Goal: Task Accomplishment & Management: Manage account settings

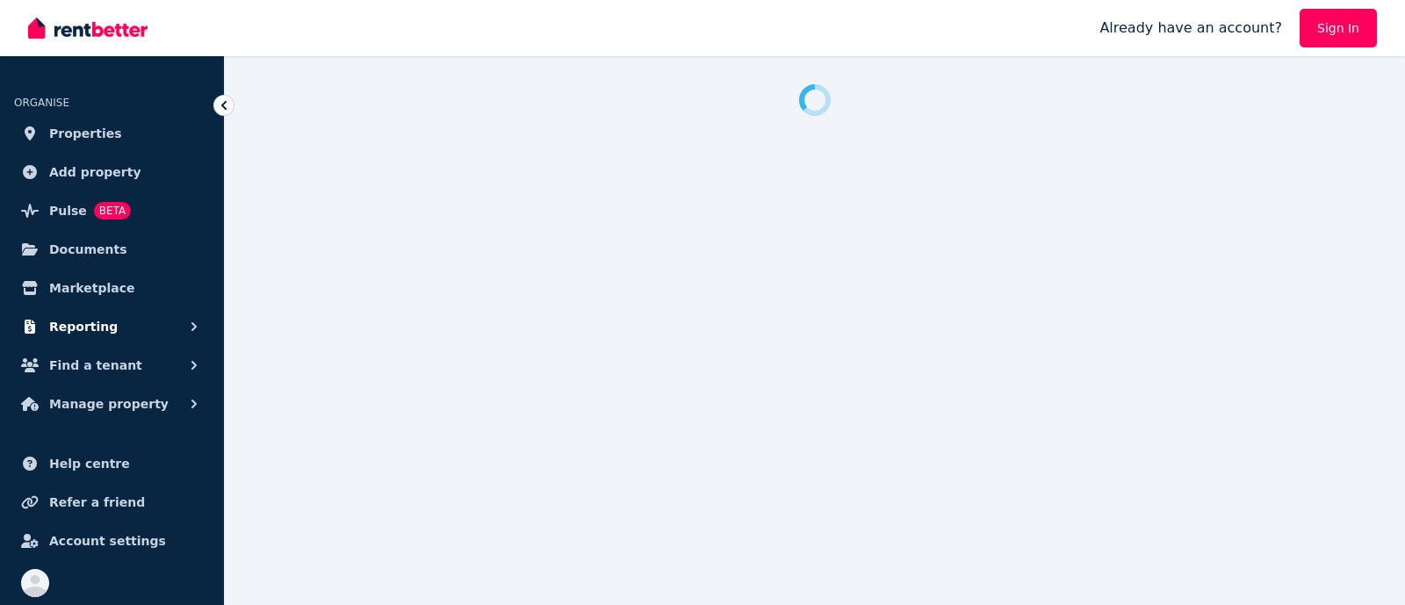
drag, startPoint x: 83, startPoint y: 319, endPoint x: 100, endPoint y: 331, distance: 20.7
click at [100, 331] on span "Reporting" at bounding box center [83, 326] width 68 height 21
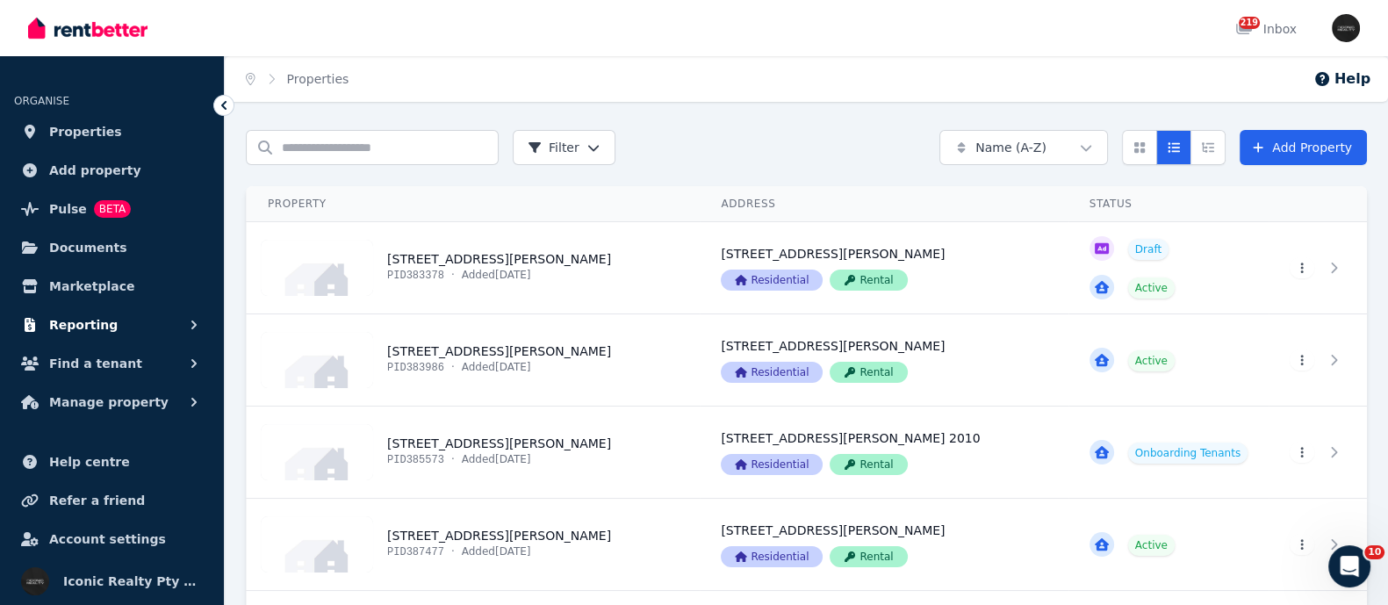
click at [100, 335] on span "Reporting" at bounding box center [83, 324] width 68 height 21
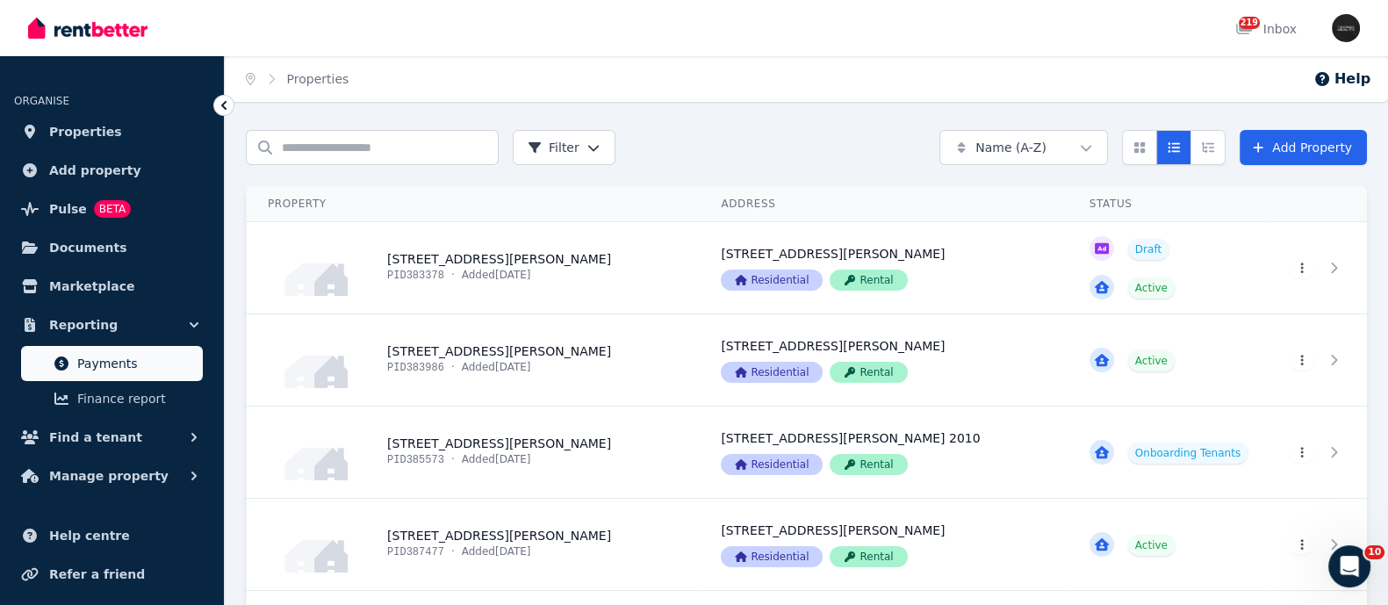
click at [90, 365] on span "Payments" at bounding box center [136, 363] width 119 height 21
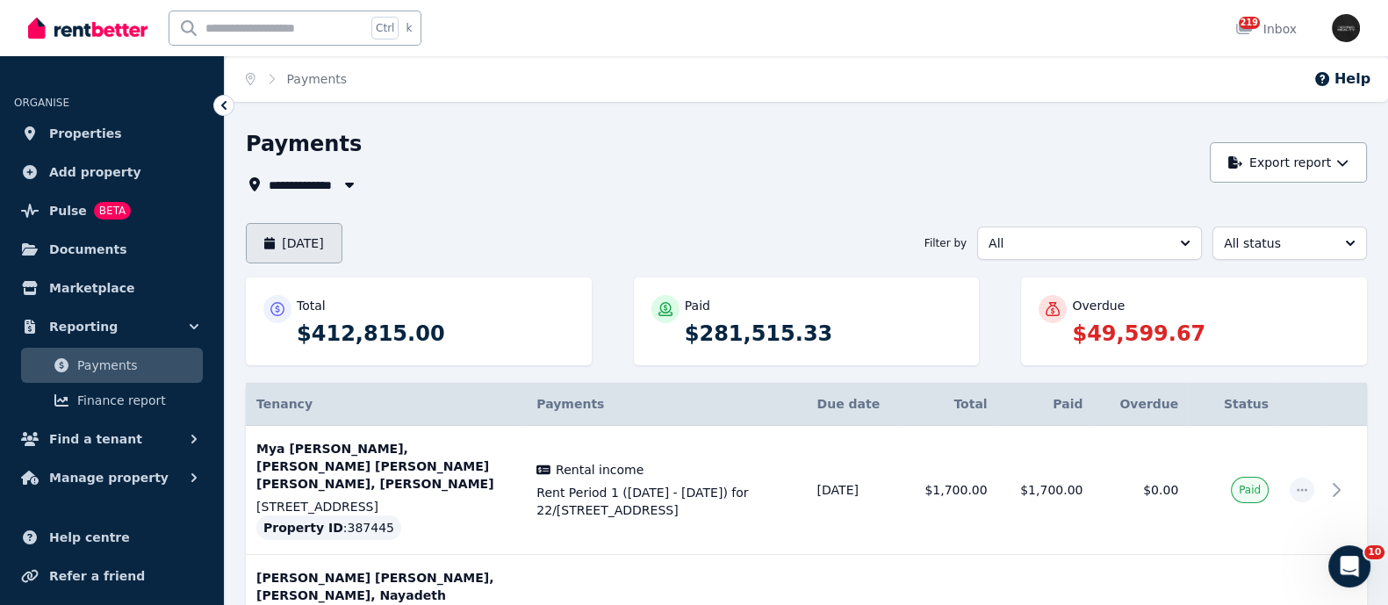
click at [312, 241] on button "[DATE]" at bounding box center [294, 243] width 97 height 40
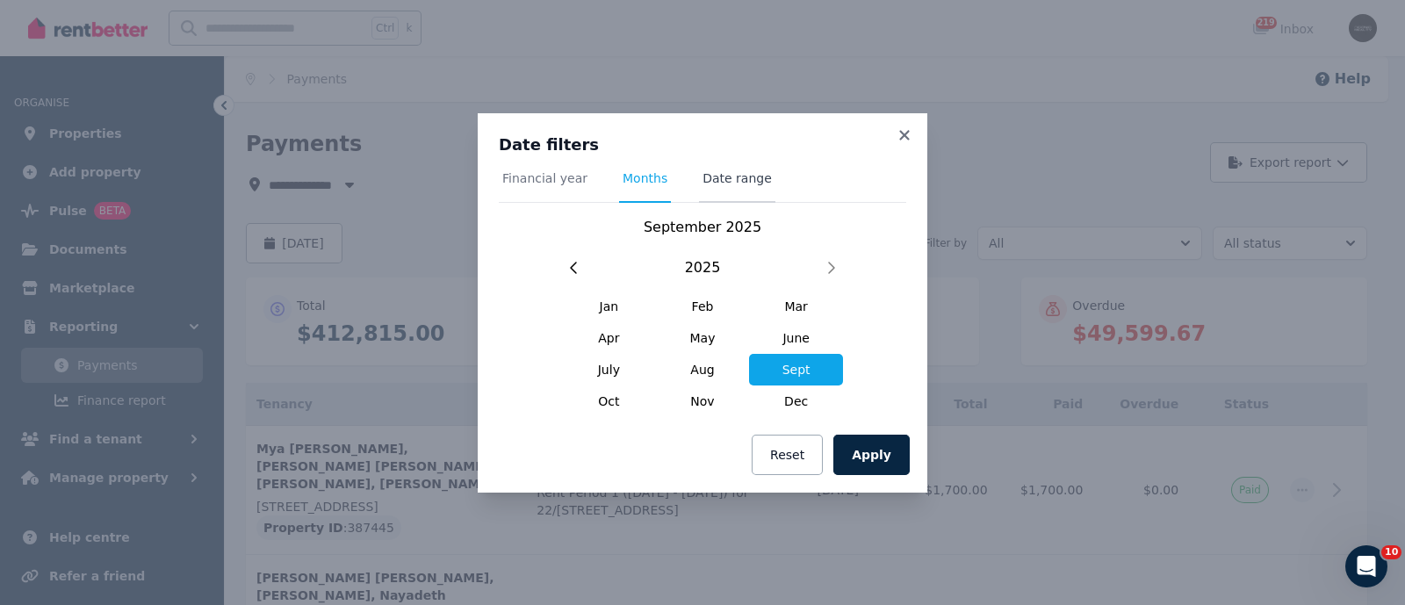
click at [709, 180] on span "Date range" at bounding box center [736, 178] width 69 height 18
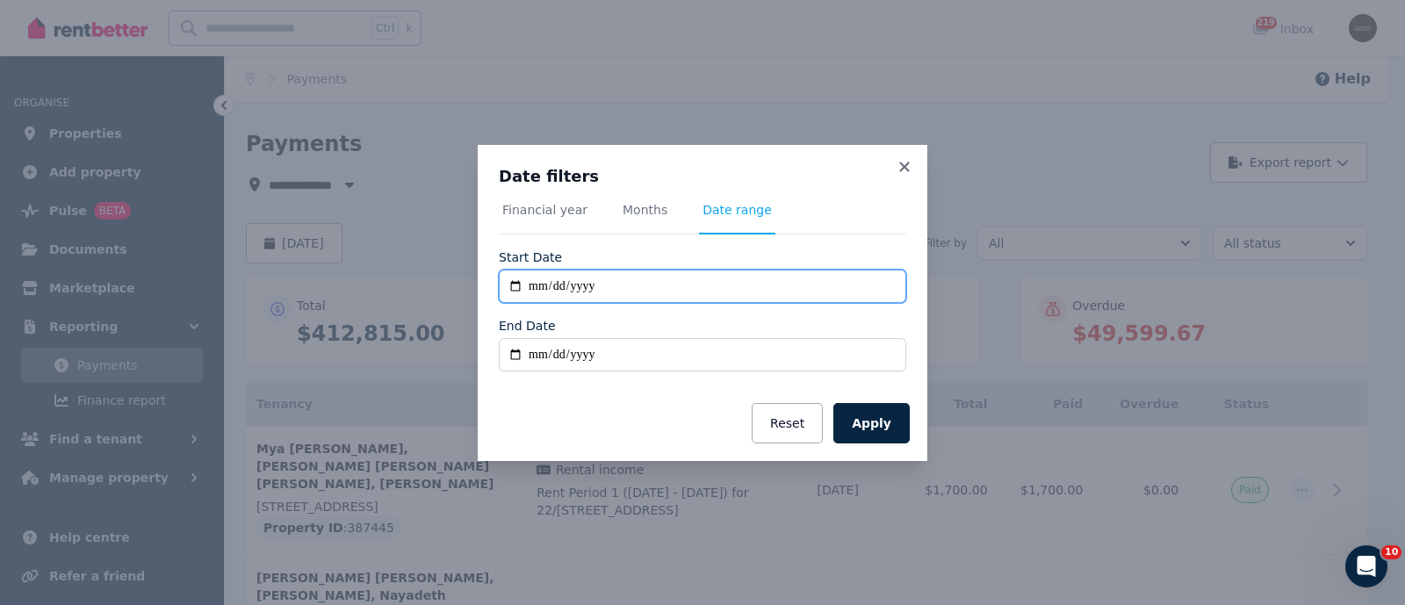
click at [509, 284] on input "**********" at bounding box center [702, 286] width 407 height 33
type input "**********"
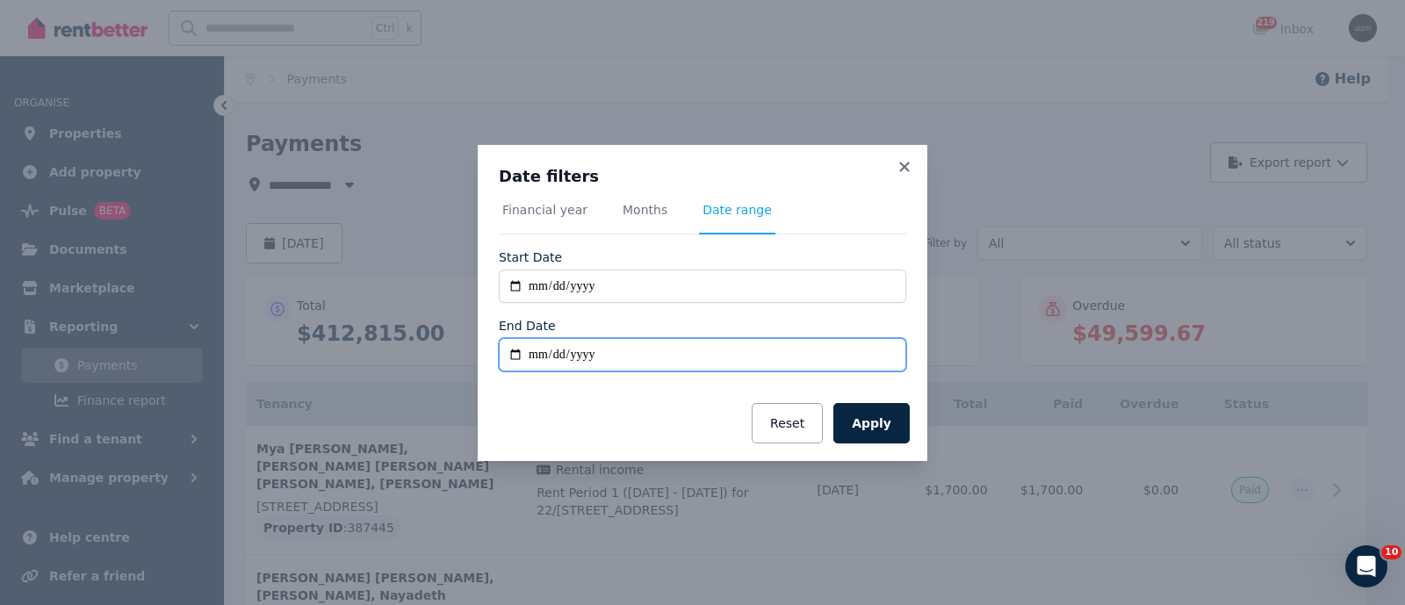
click at [514, 347] on input "End Date" at bounding box center [702, 354] width 407 height 33
type input "**********"
click at [871, 415] on button "Apply" at bounding box center [871, 423] width 76 height 40
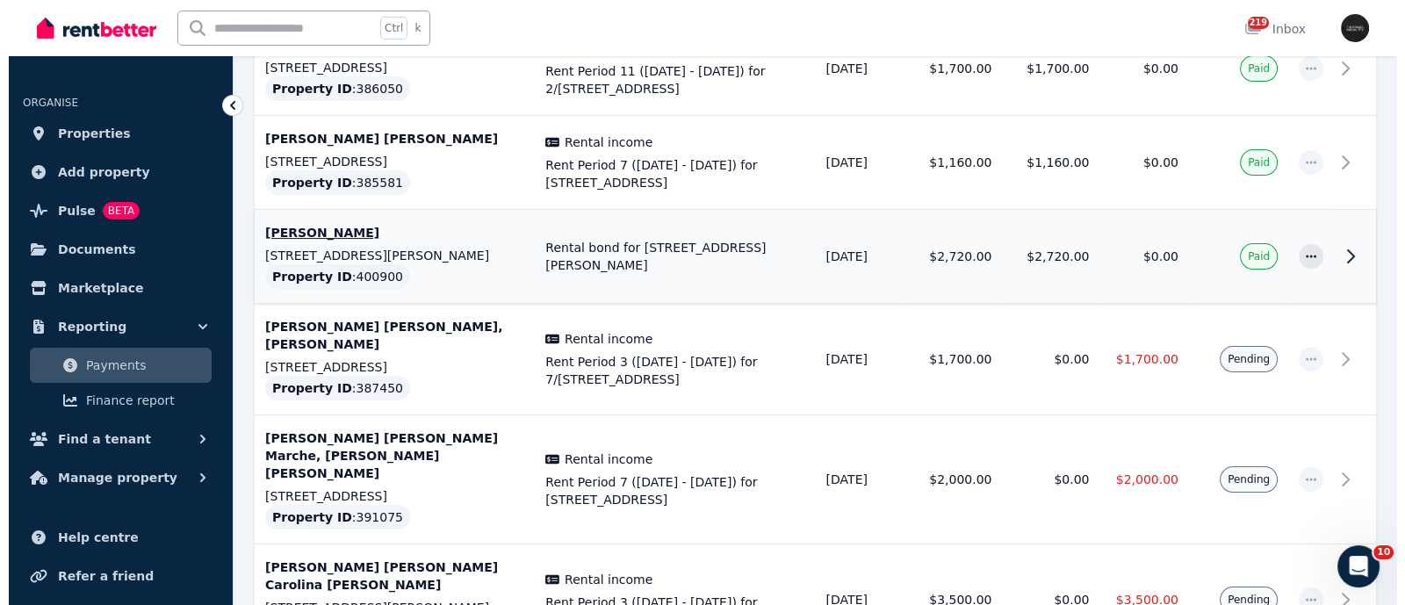
scroll to position [438, 0]
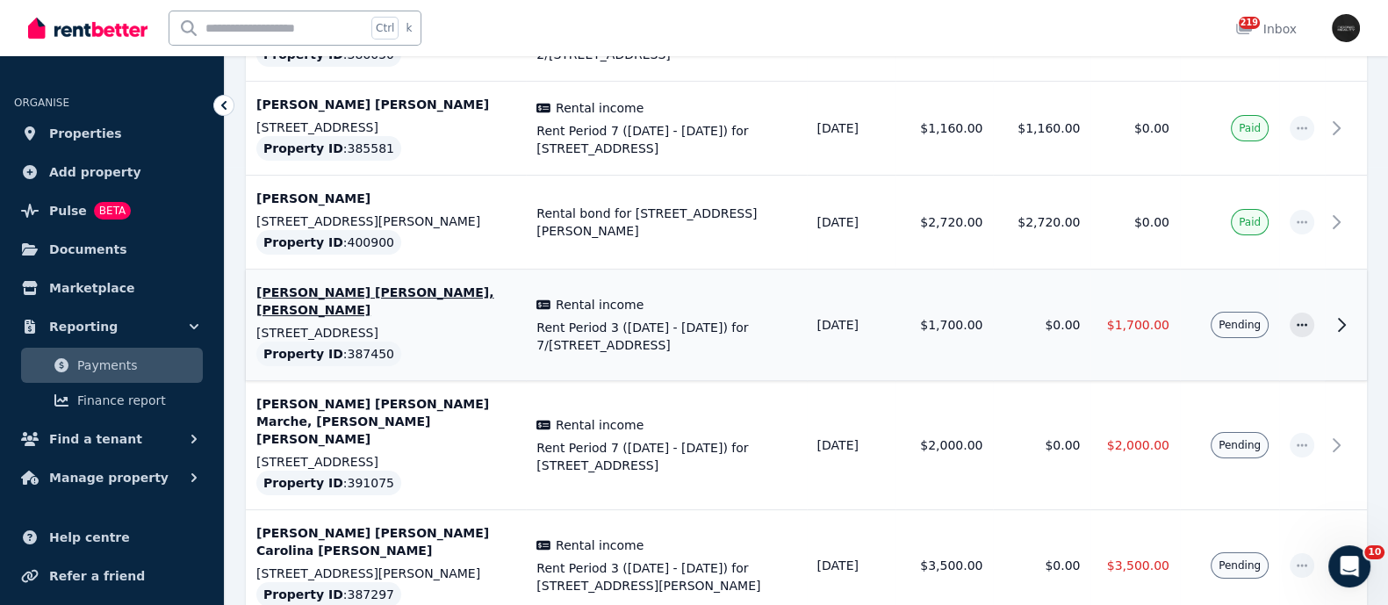
click at [517, 315] on td "[PERSON_NAME] [PERSON_NAME], [PERSON_NAME] [STREET_ADDRESS] Property ID : 387450" at bounding box center [386, 326] width 280 height 112
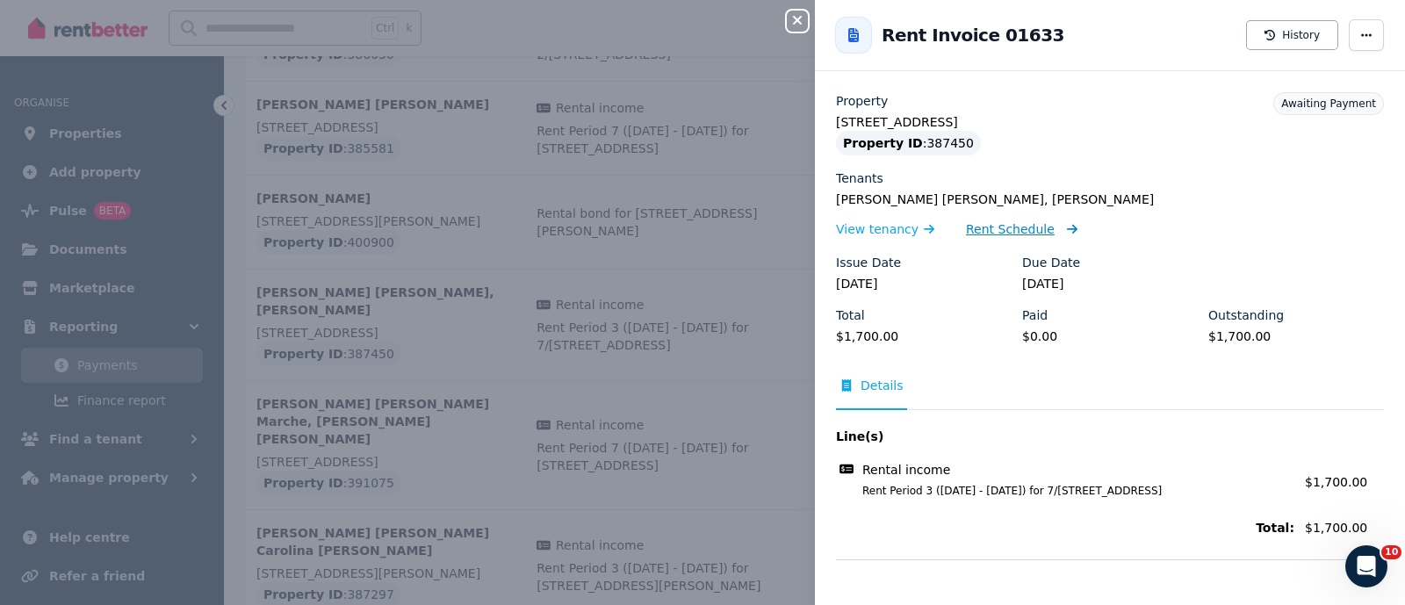
click at [983, 230] on span "Rent Schedule" at bounding box center [1010, 229] width 89 height 18
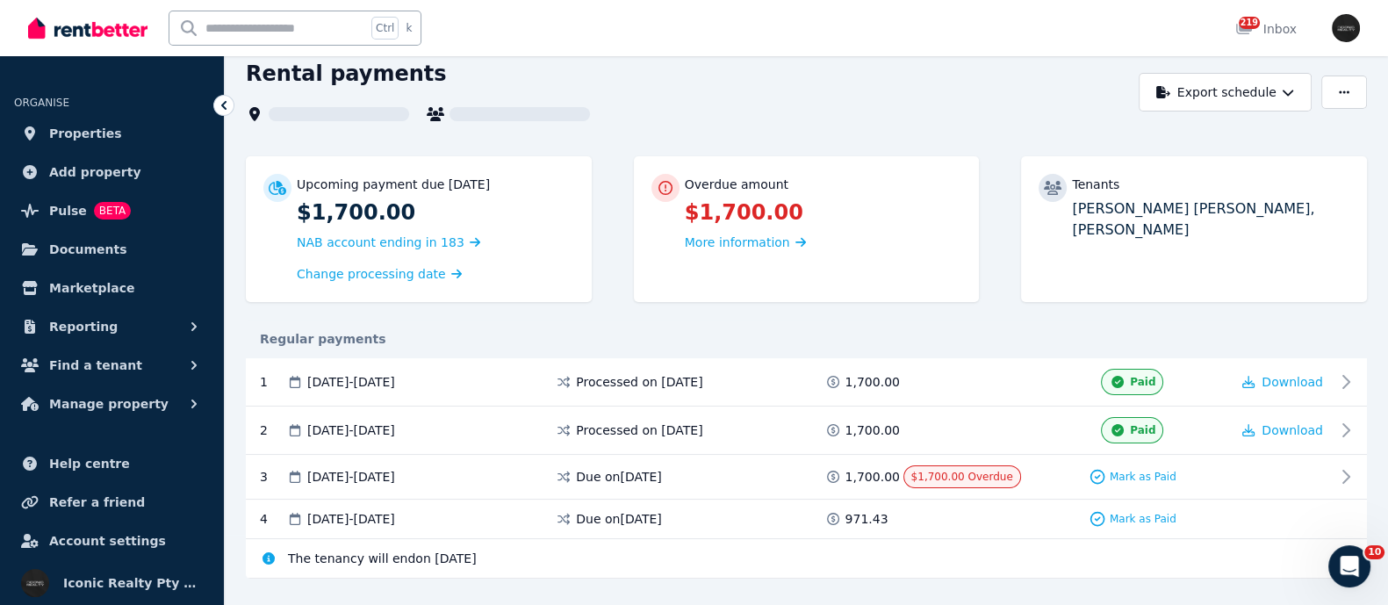
scroll to position [104, 0]
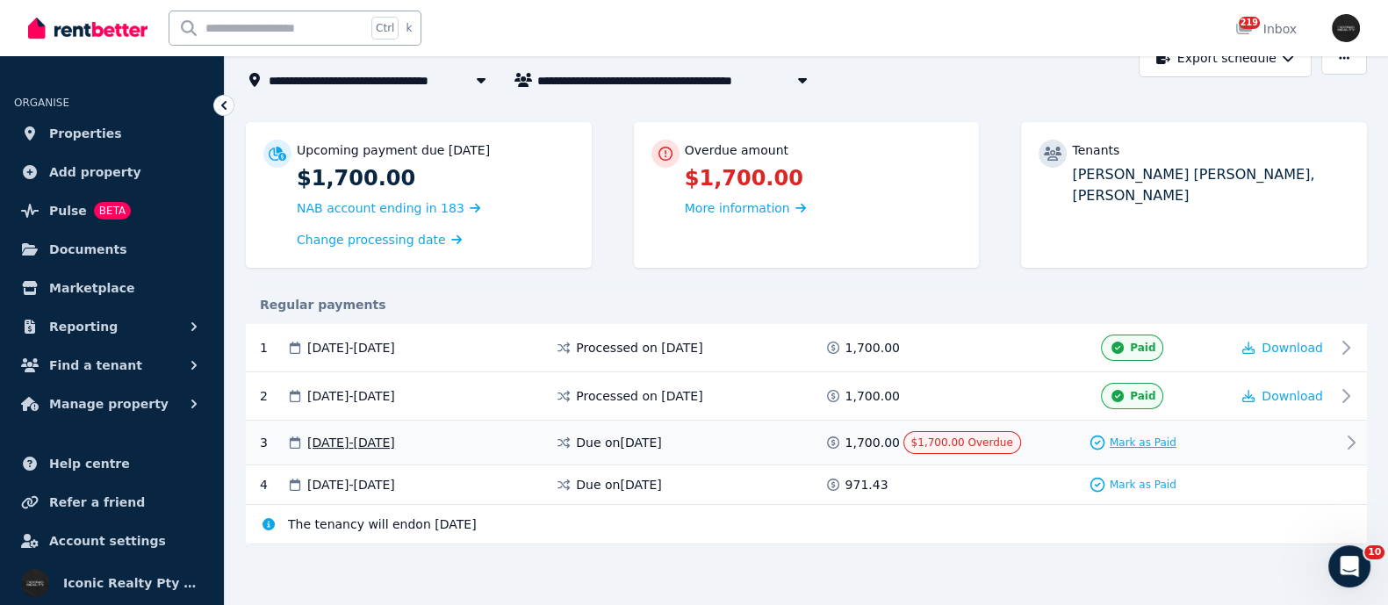
click at [1156, 438] on span "Mark as Paid" at bounding box center [1143, 443] width 67 height 14
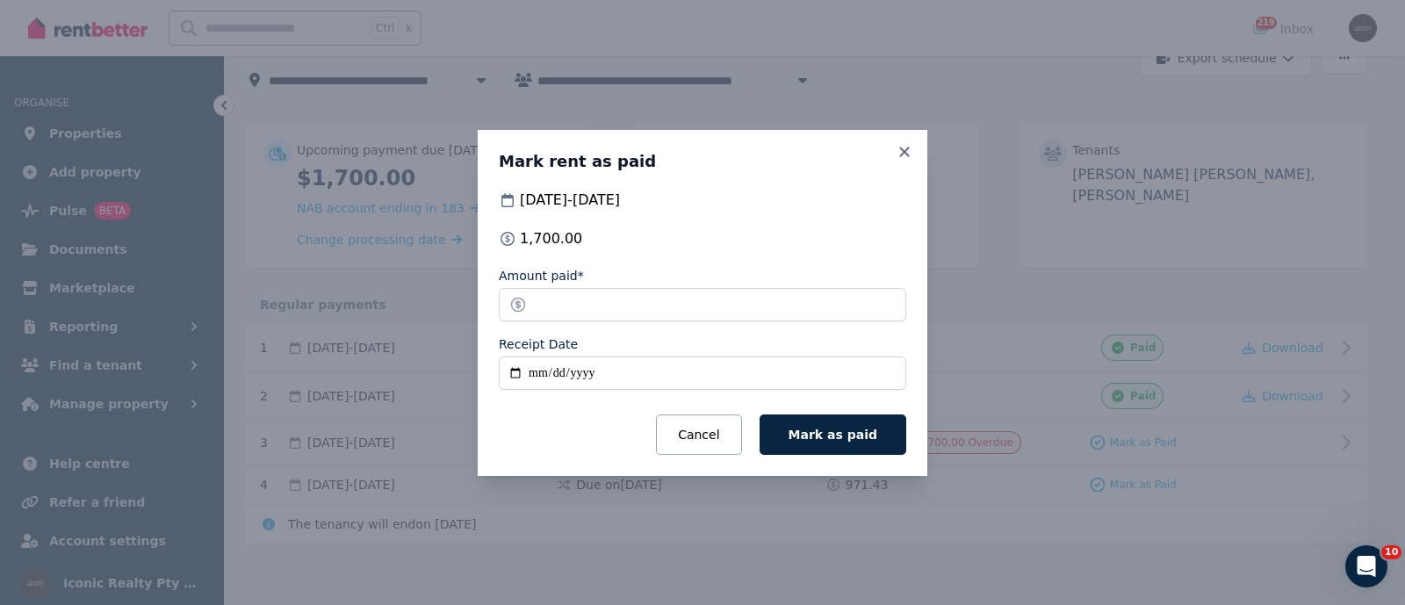
click at [519, 383] on input "Receipt Date" at bounding box center [702, 372] width 407 height 33
click at [496, 371] on div "Mark rent as paid [DATE] - [DATE] 1,700.00 Amount paid* ******* Receipt Date Ca…" at bounding box center [703, 303] width 450 height 346
click at [514, 372] on input "Receipt Date" at bounding box center [702, 372] width 407 height 33
type input "**********"
drag, startPoint x: 687, startPoint y: 437, endPoint x: 821, endPoint y: 462, distance: 136.6
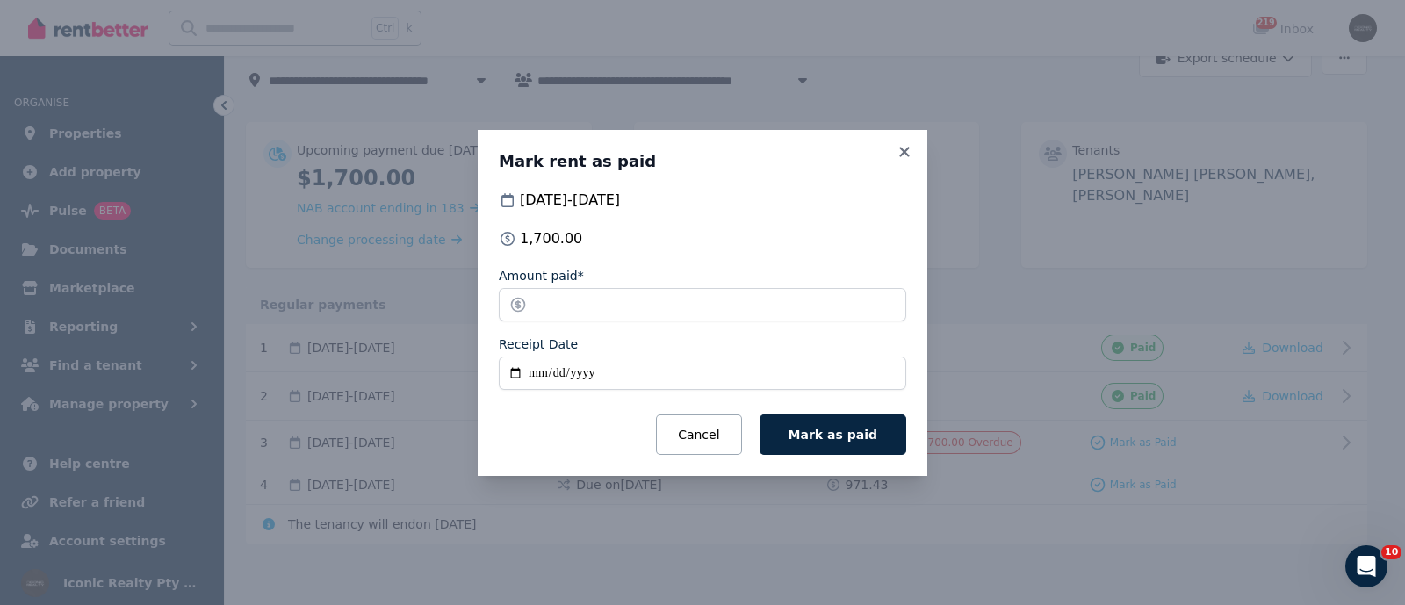
click at [821, 462] on div "**********" at bounding box center [703, 303] width 450 height 346
click at [835, 429] on span "Mark as paid" at bounding box center [833, 435] width 89 height 14
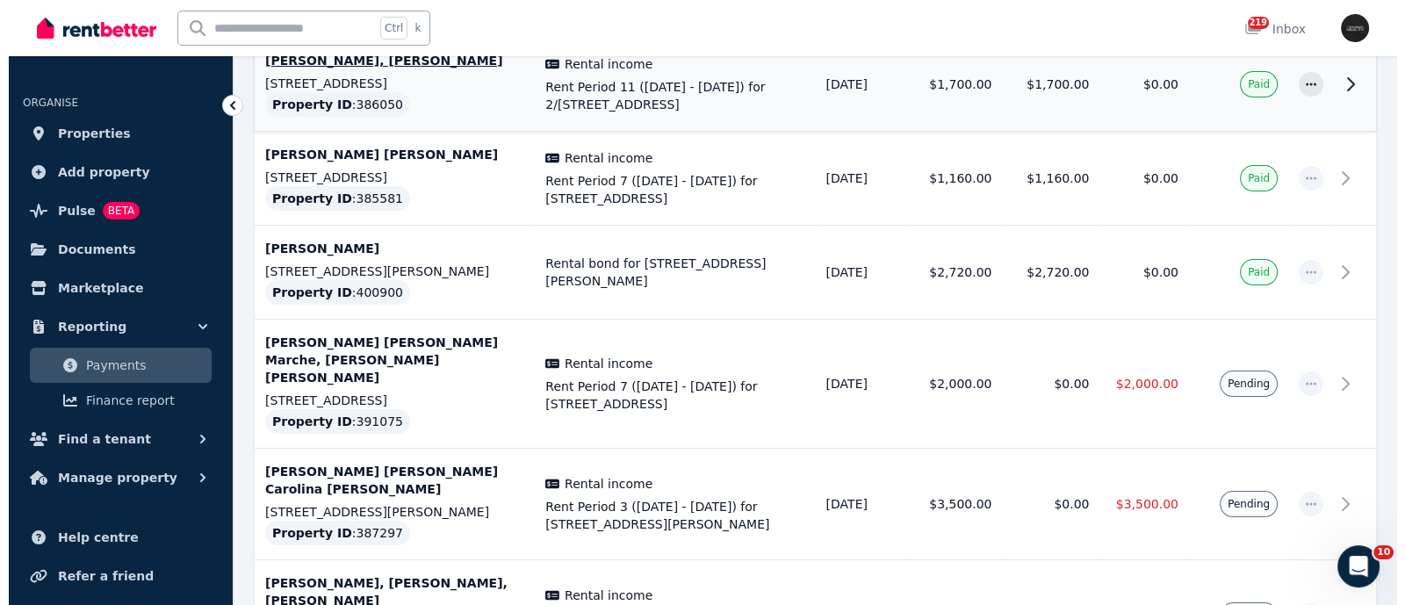
scroll to position [438, 0]
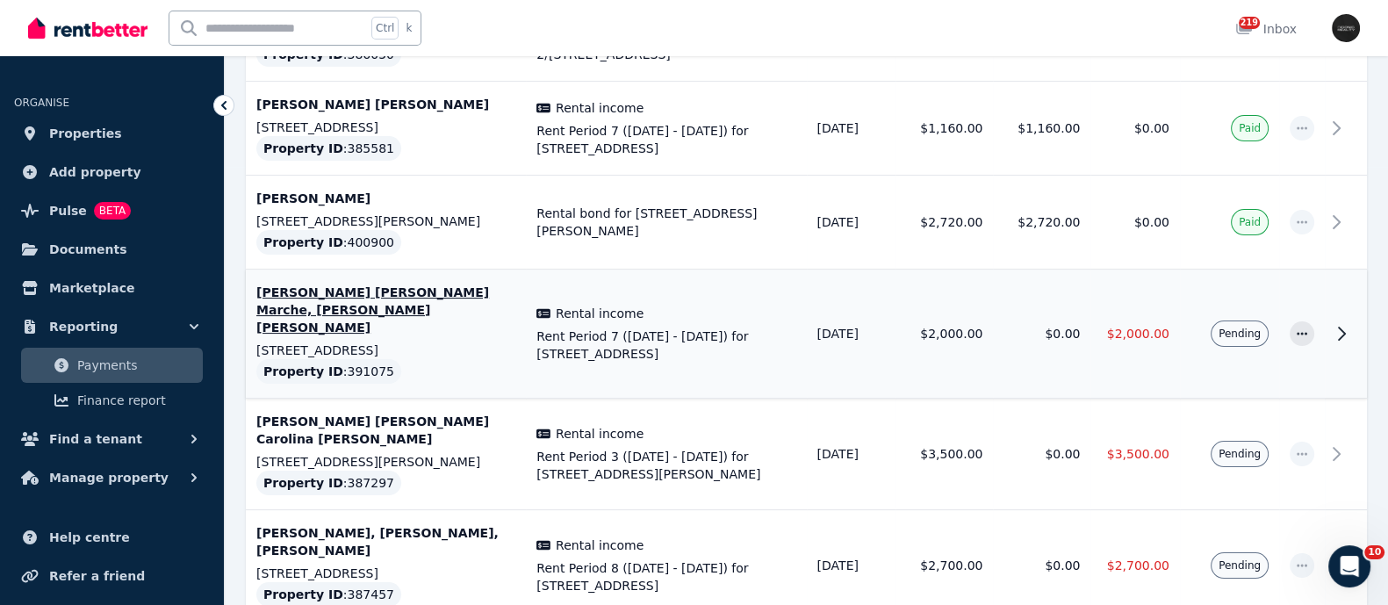
click at [361, 296] on p "[PERSON_NAME] [PERSON_NAME] Marche, [PERSON_NAME] [PERSON_NAME]" at bounding box center [385, 310] width 259 height 53
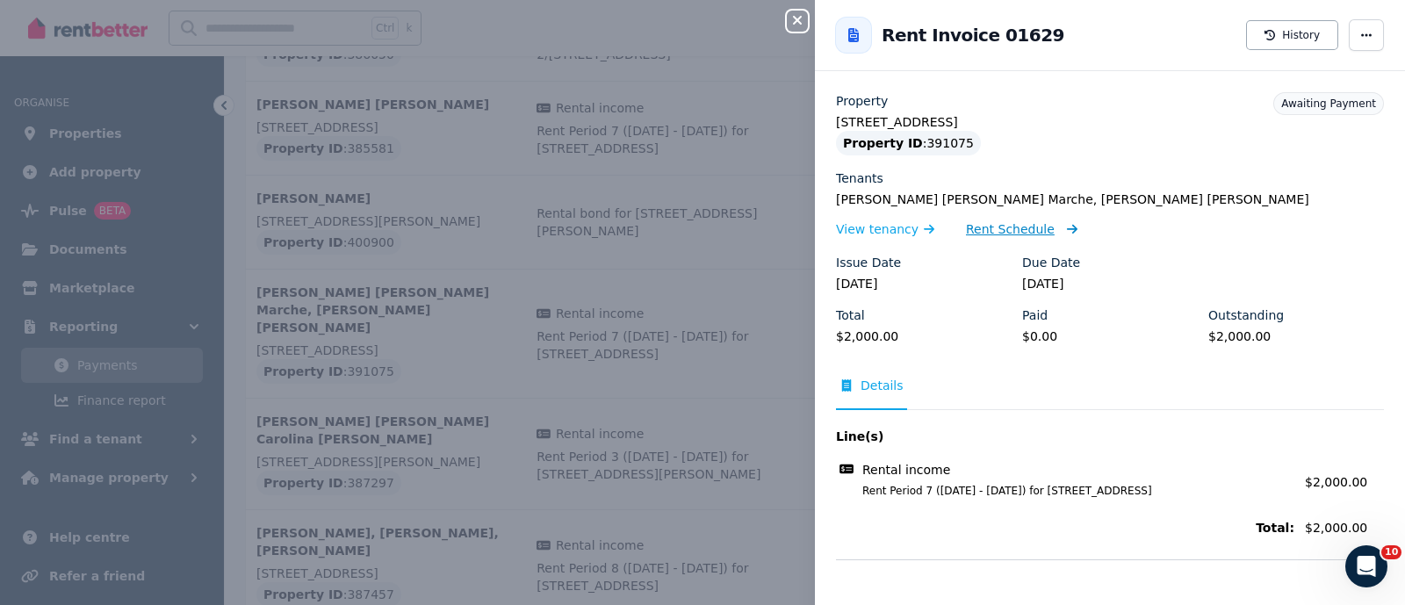
click at [1014, 228] on span "Rent Schedule" at bounding box center [1010, 229] width 89 height 18
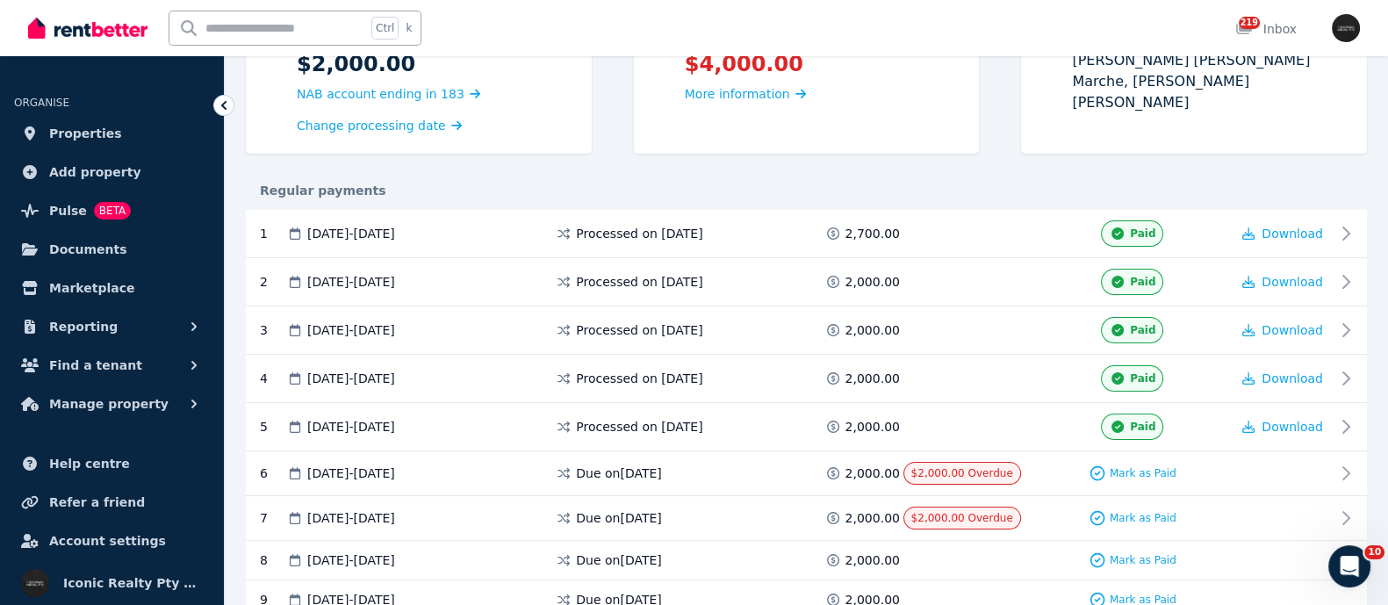
scroll to position [329, 0]
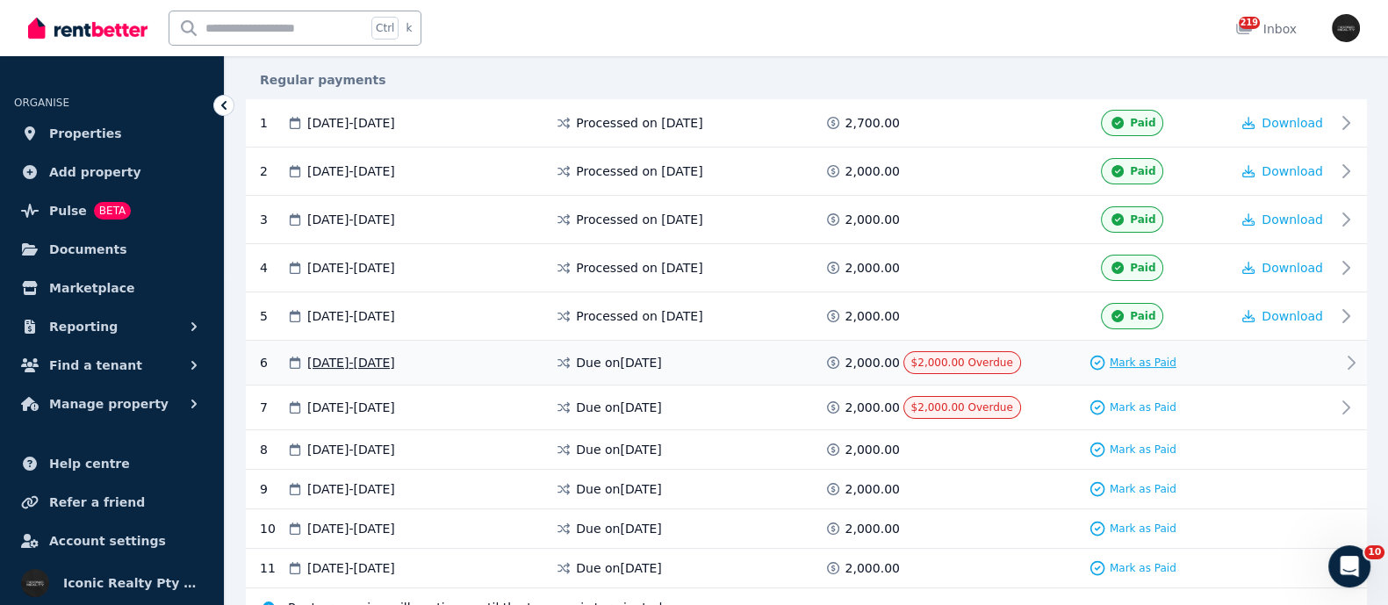
click at [1124, 357] on span "Mark as Paid" at bounding box center [1143, 363] width 67 height 14
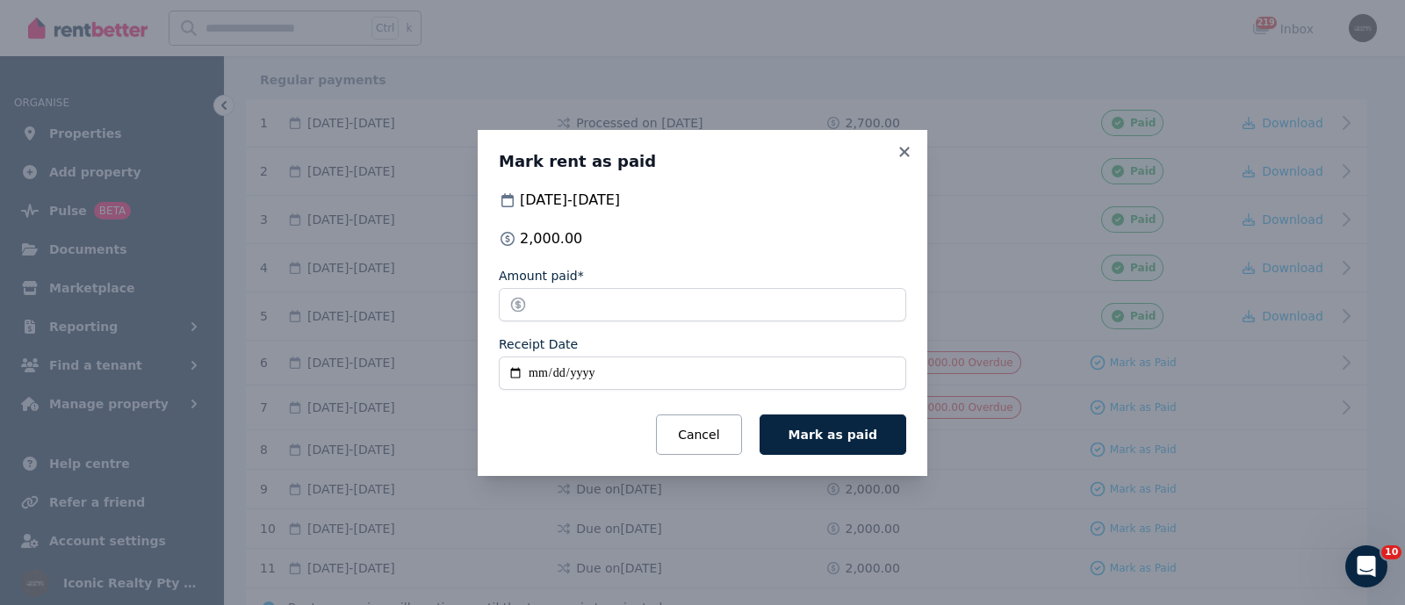
click at [509, 373] on input "Receipt Date" at bounding box center [702, 372] width 407 height 33
type input "**********"
click at [830, 432] on span "Mark as paid" at bounding box center [833, 435] width 89 height 14
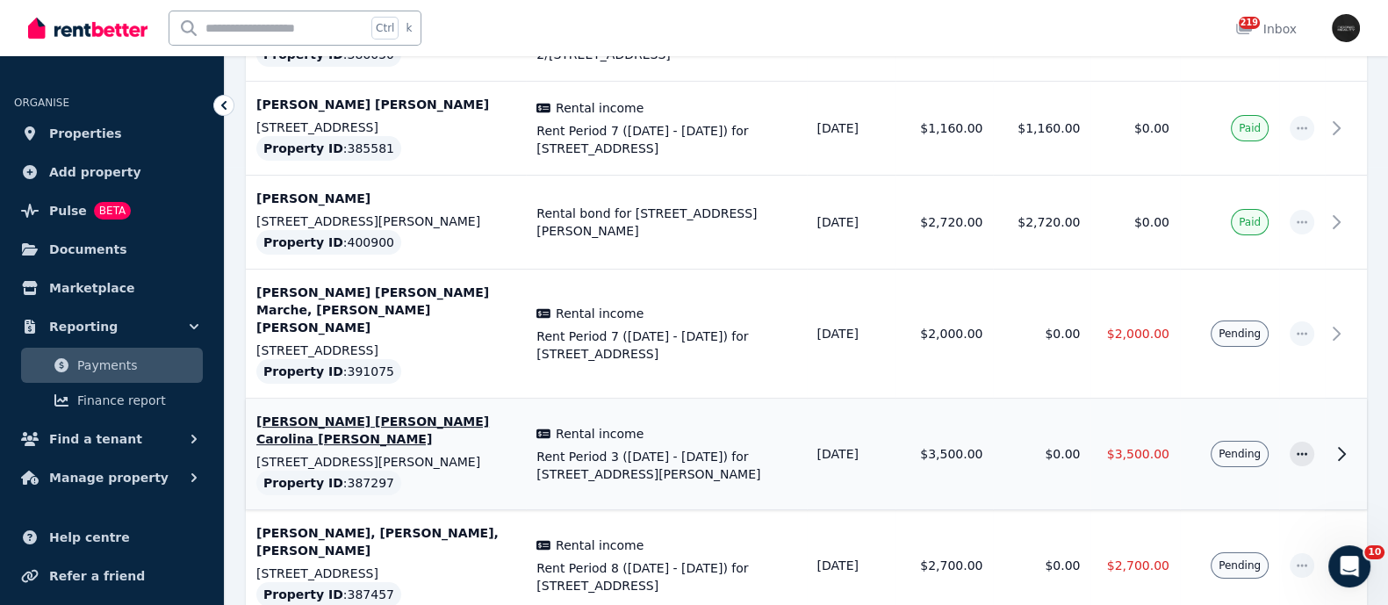
scroll to position [549, 0]
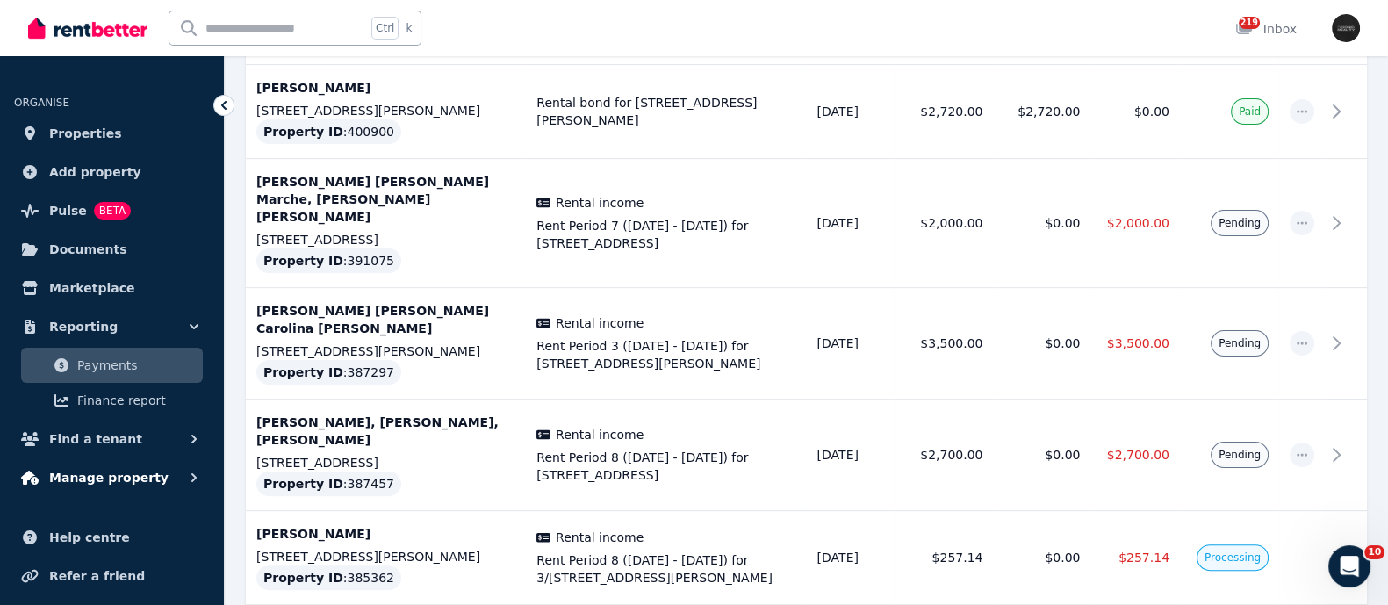
click at [93, 479] on span "Manage property" at bounding box center [108, 477] width 119 height 21
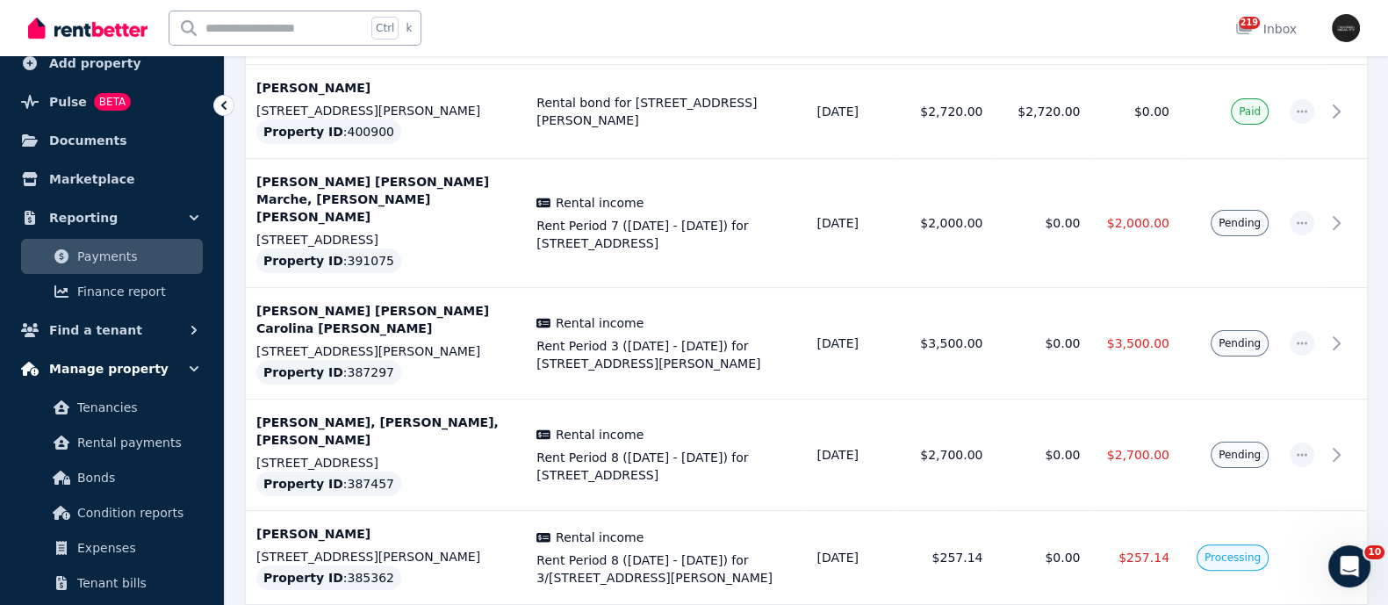
scroll to position [325, 0]
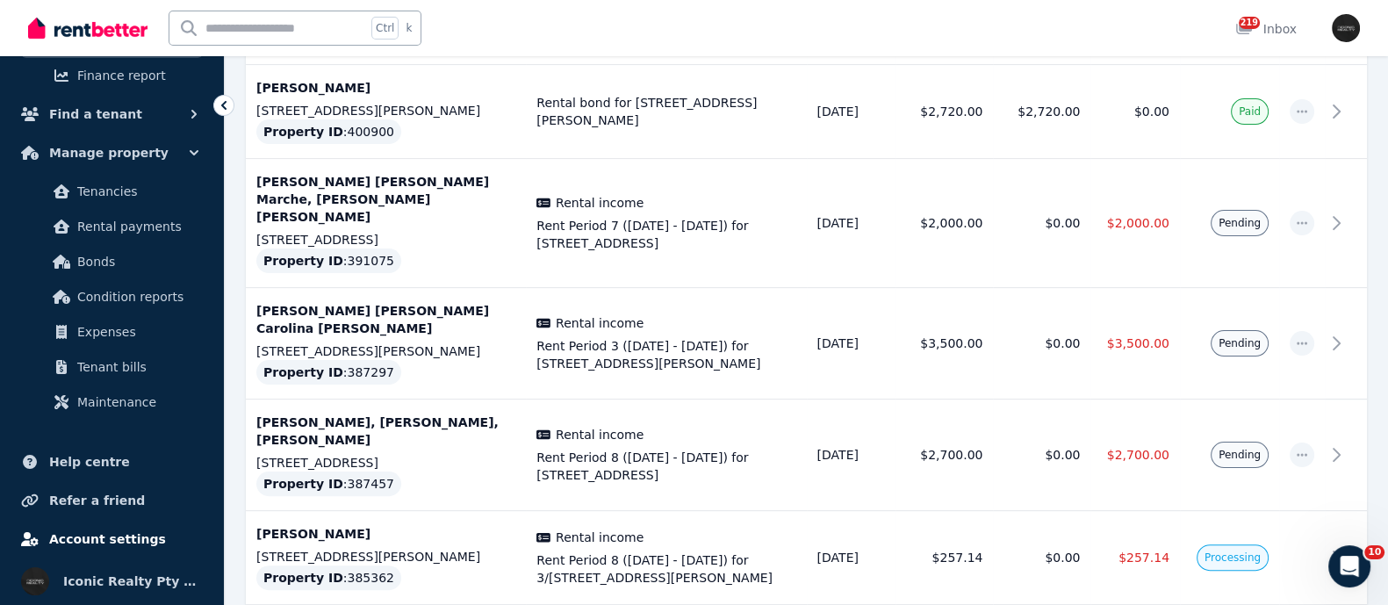
click at [79, 536] on span "Account settings" at bounding box center [107, 539] width 117 height 21
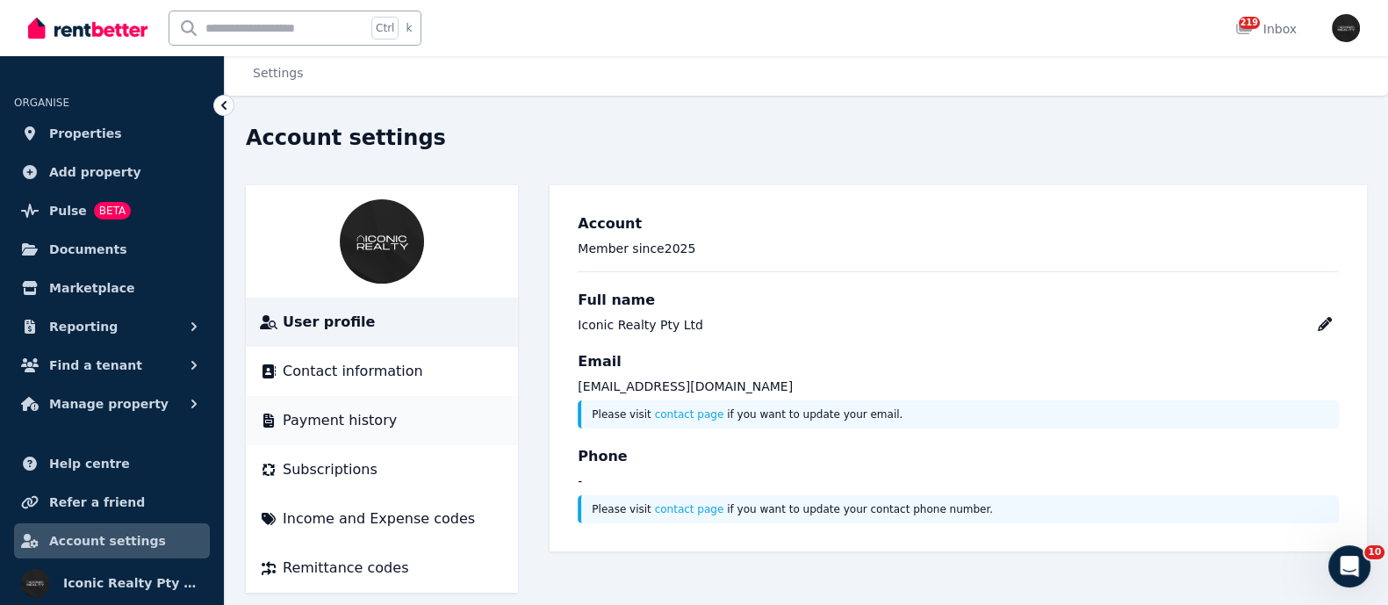
scroll to position [25, 0]
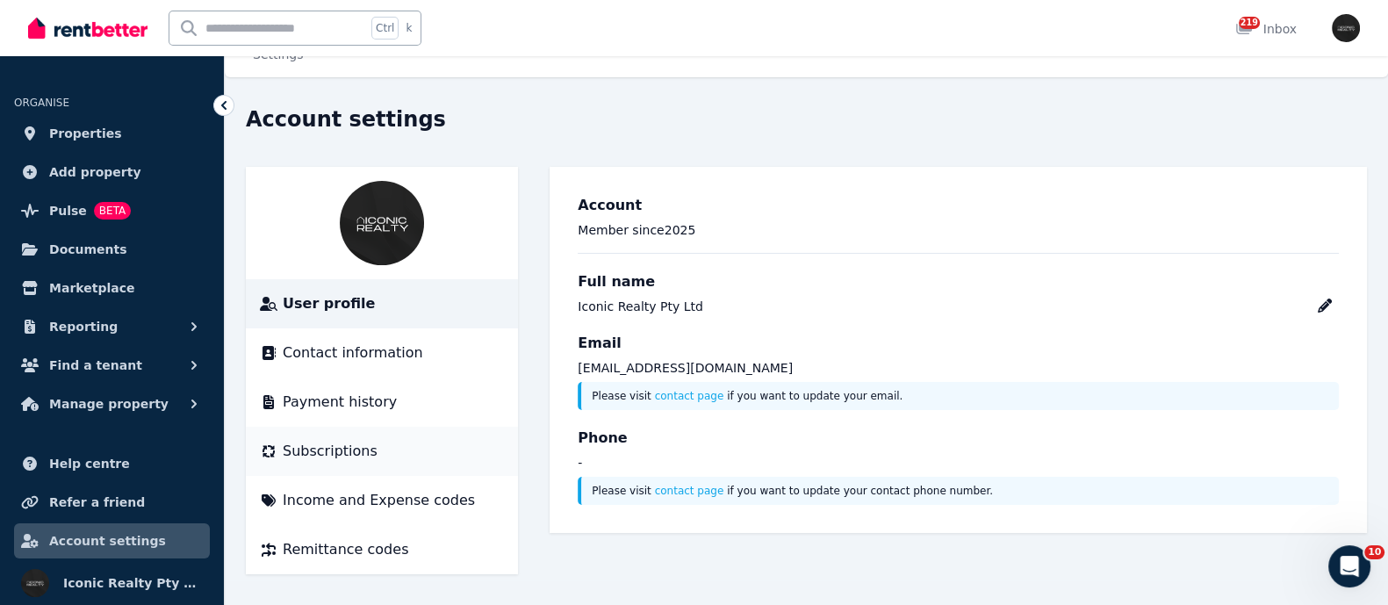
click at [338, 445] on span "Subscriptions" at bounding box center [330, 451] width 95 height 21
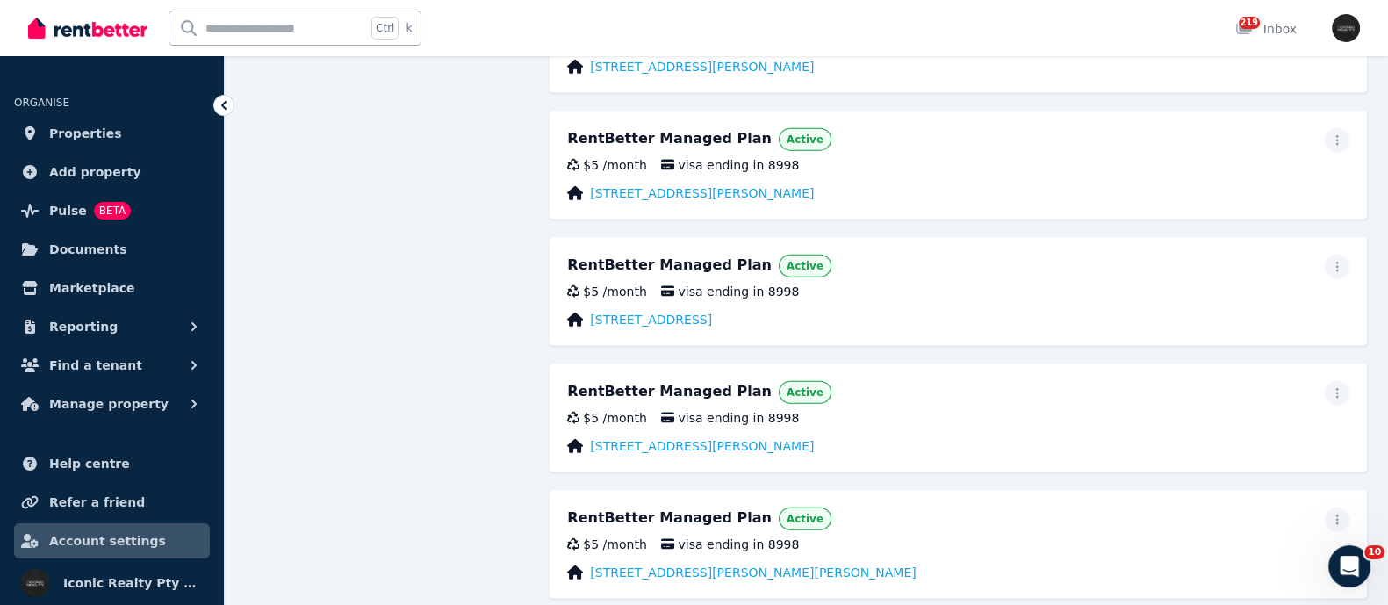
scroll to position [4605, 0]
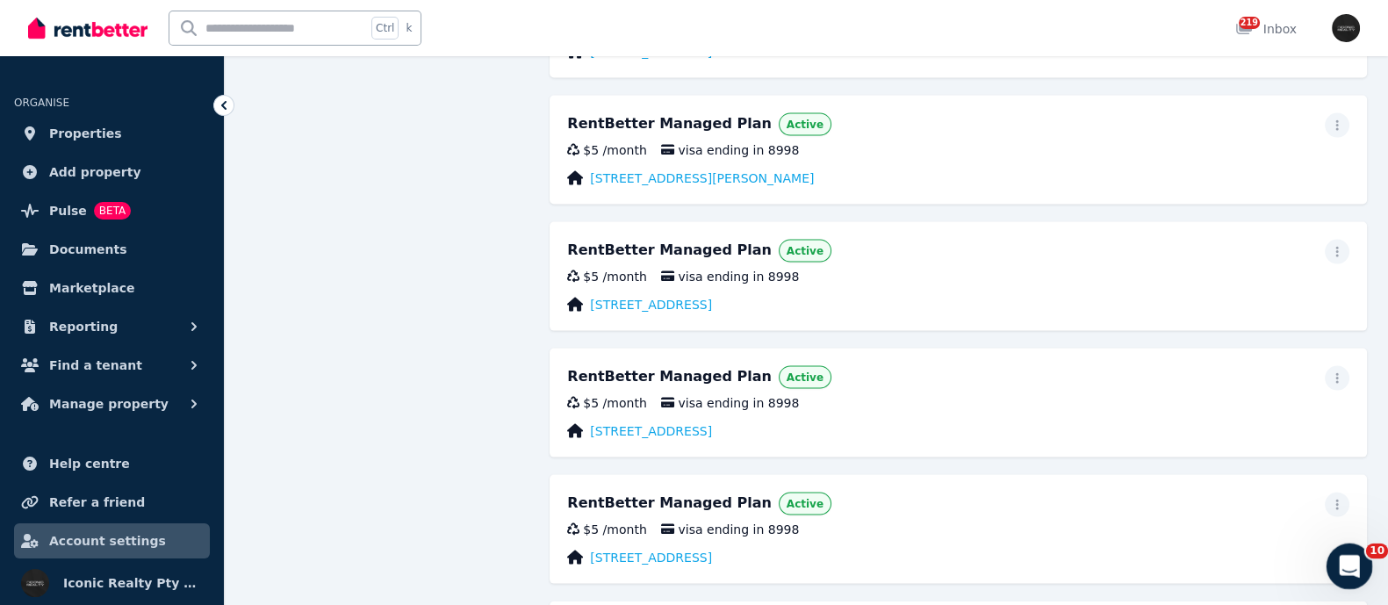
click at [1344, 552] on icon "Open Intercom Messenger" at bounding box center [1347, 564] width 29 height 29
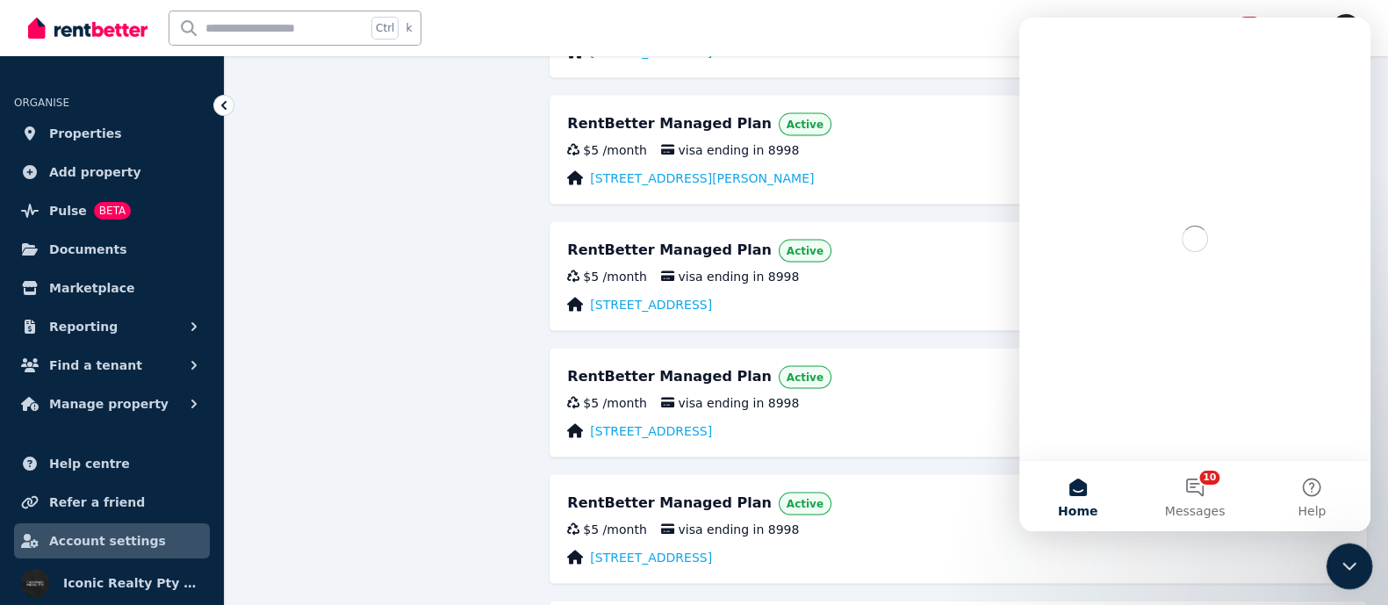
scroll to position [0, 0]
click at [1199, 484] on button "10 Messages" at bounding box center [1194, 496] width 117 height 70
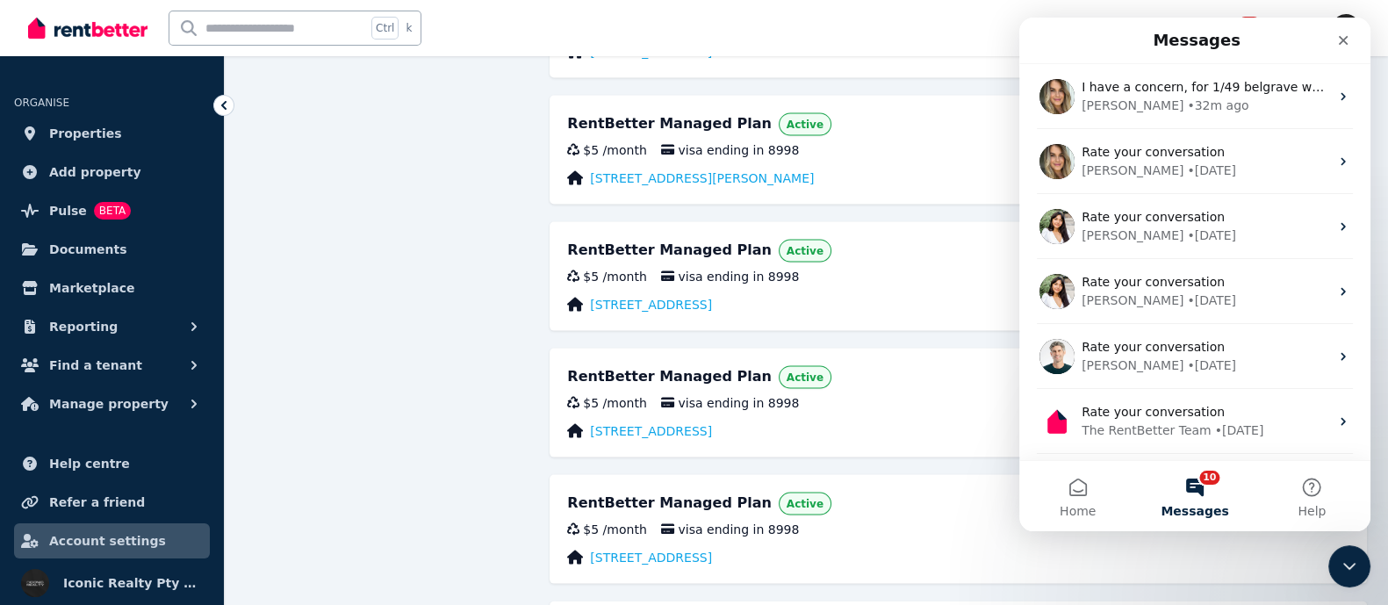
click at [1199, 484] on button "10 Messages" at bounding box center [1194, 496] width 117 height 70
click at [1072, 482] on button "Home" at bounding box center [1077, 496] width 117 height 70
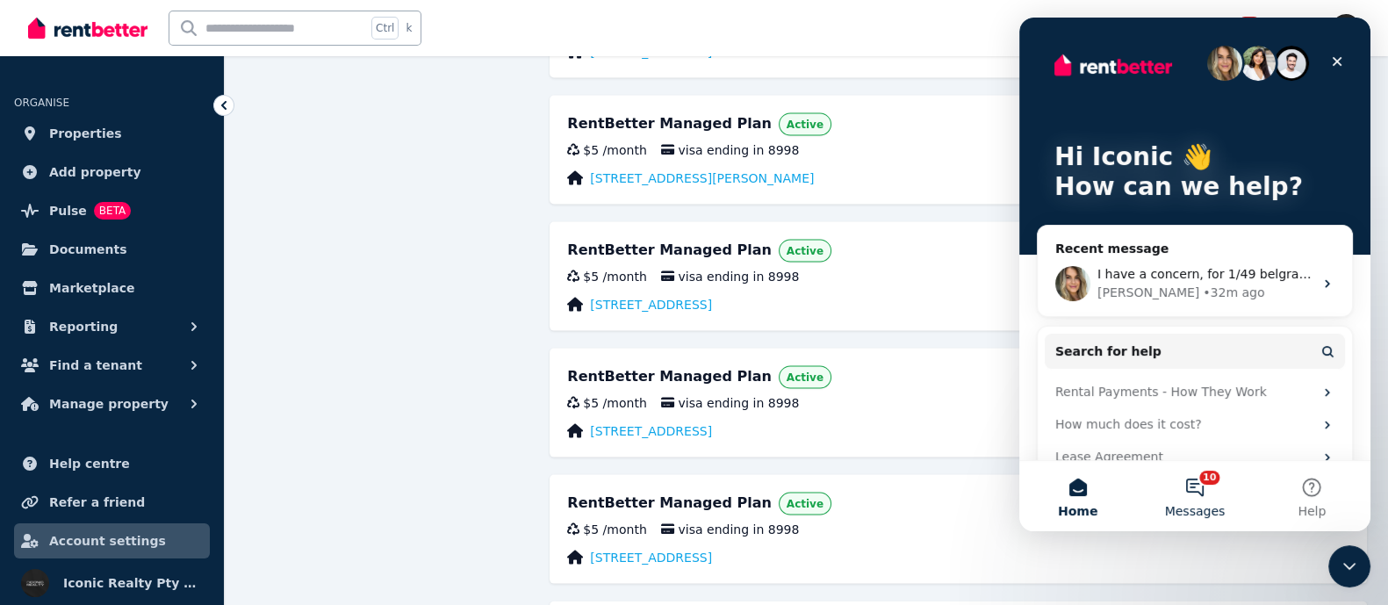
click at [1207, 476] on button "10 Messages" at bounding box center [1194, 496] width 117 height 70
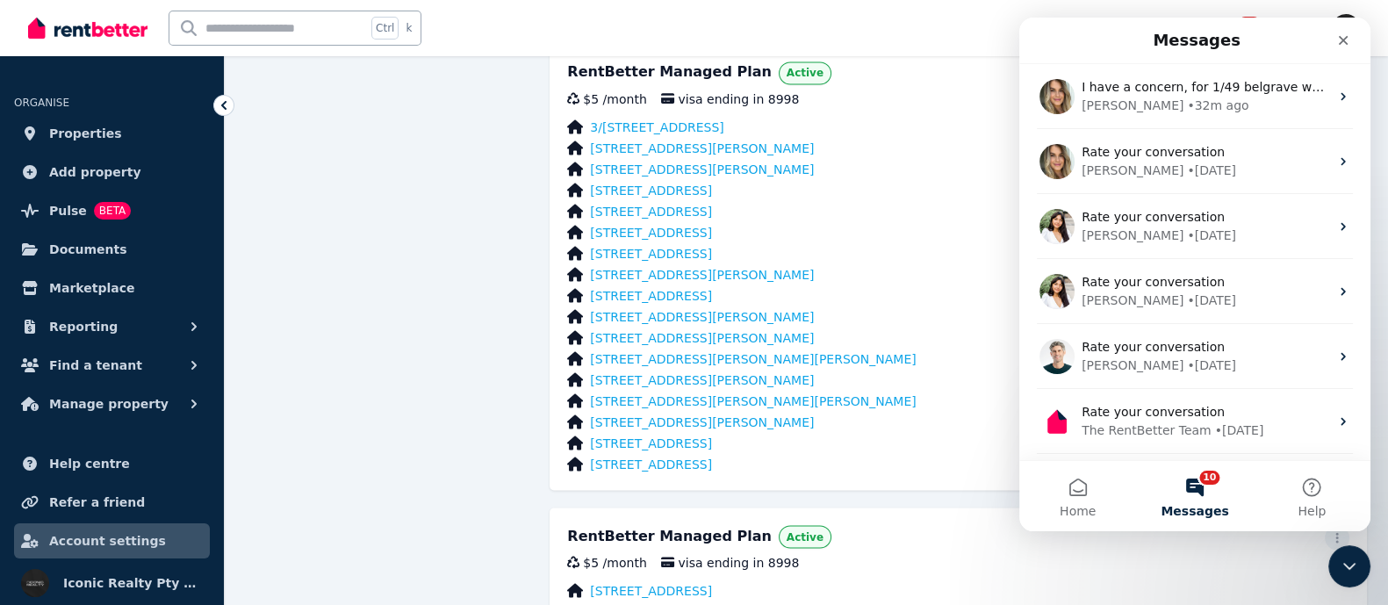
scroll to position [4057, 0]
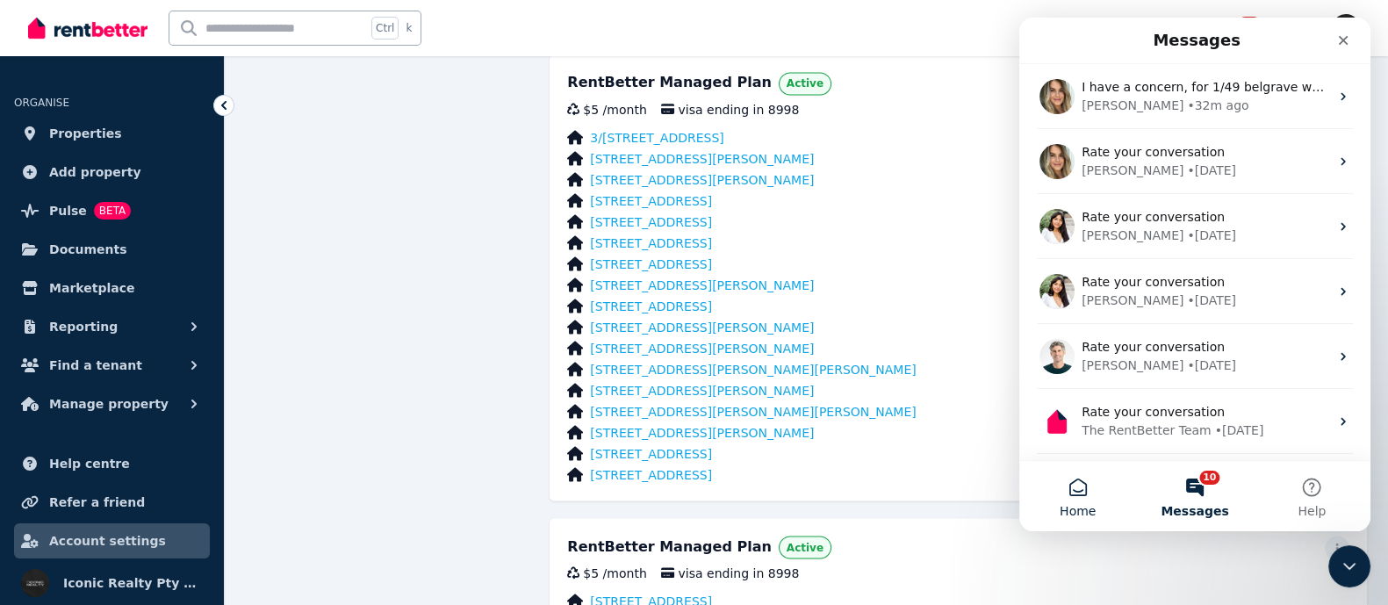
click at [1068, 500] on button "Home" at bounding box center [1077, 496] width 117 height 70
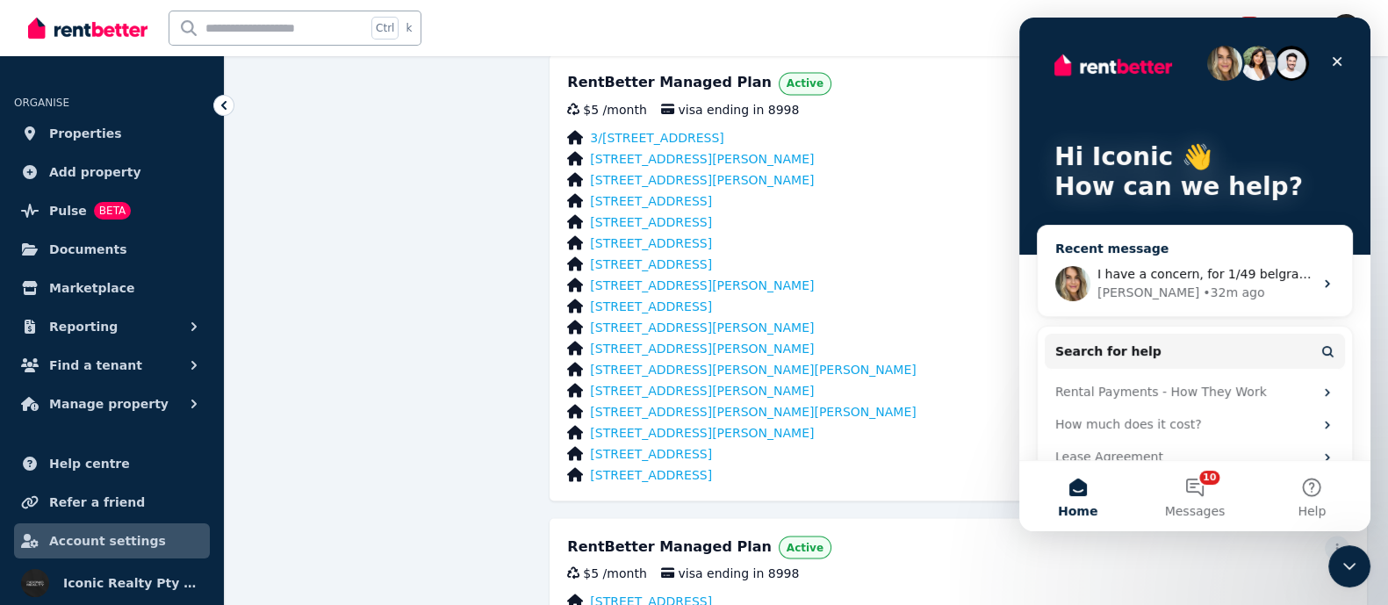
click at [1117, 298] on div "[PERSON_NAME]" at bounding box center [1149, 293] width 102 height 18
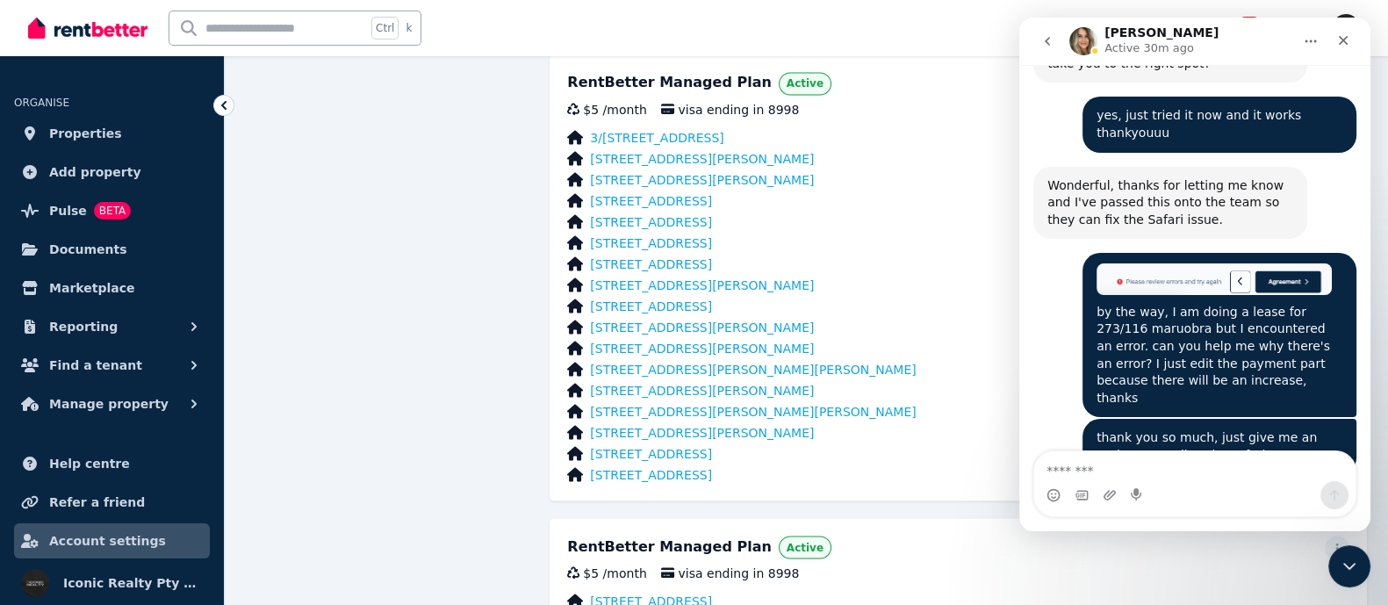
scroll to position [20130, 0]
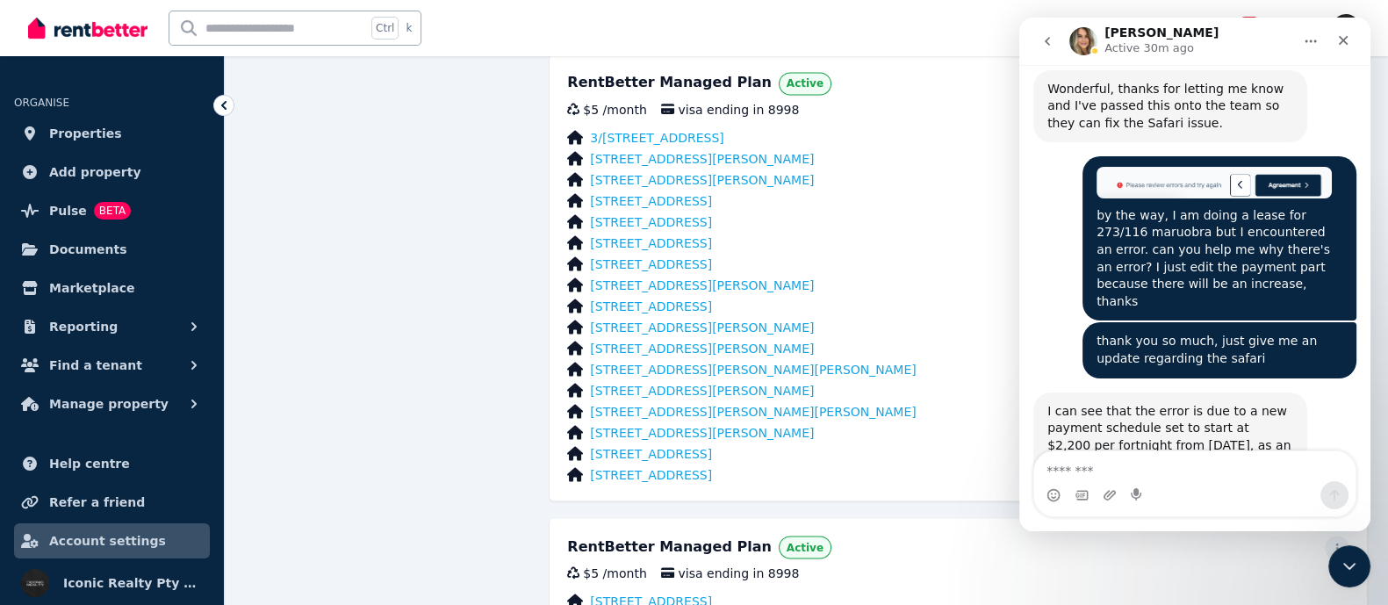
click at [1050, 38] on icon "go back" at bounding box center [1048, 41] width 14 height 14
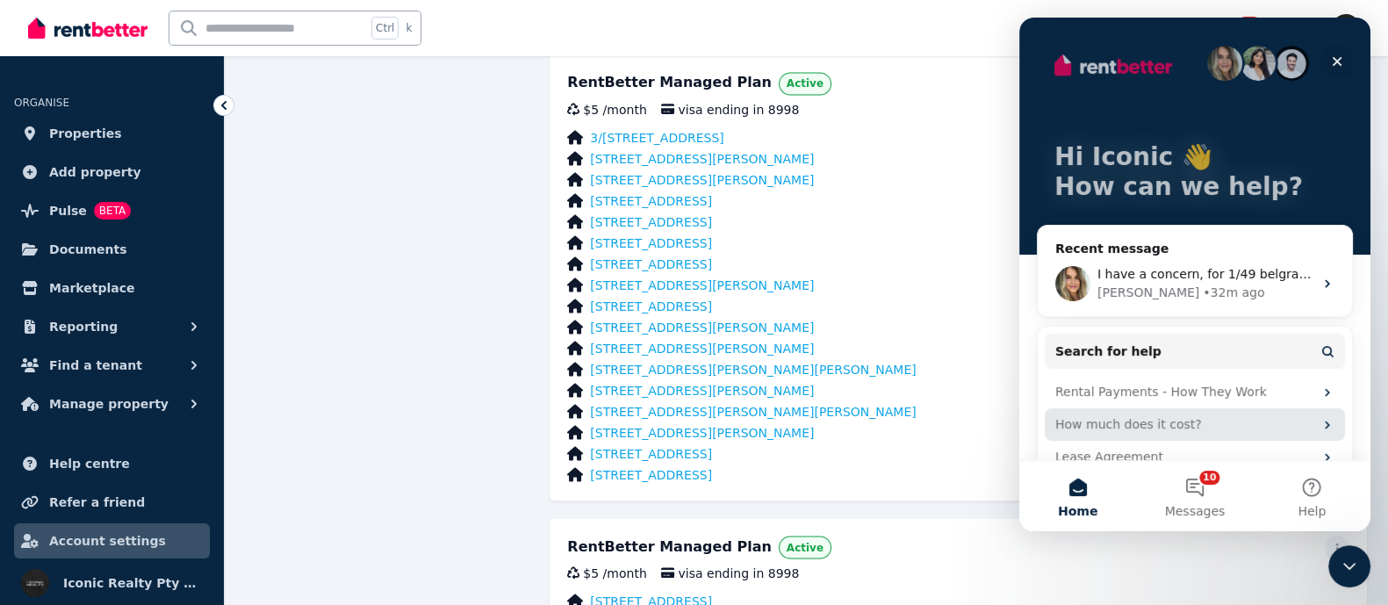
scroll to position [61, 0]
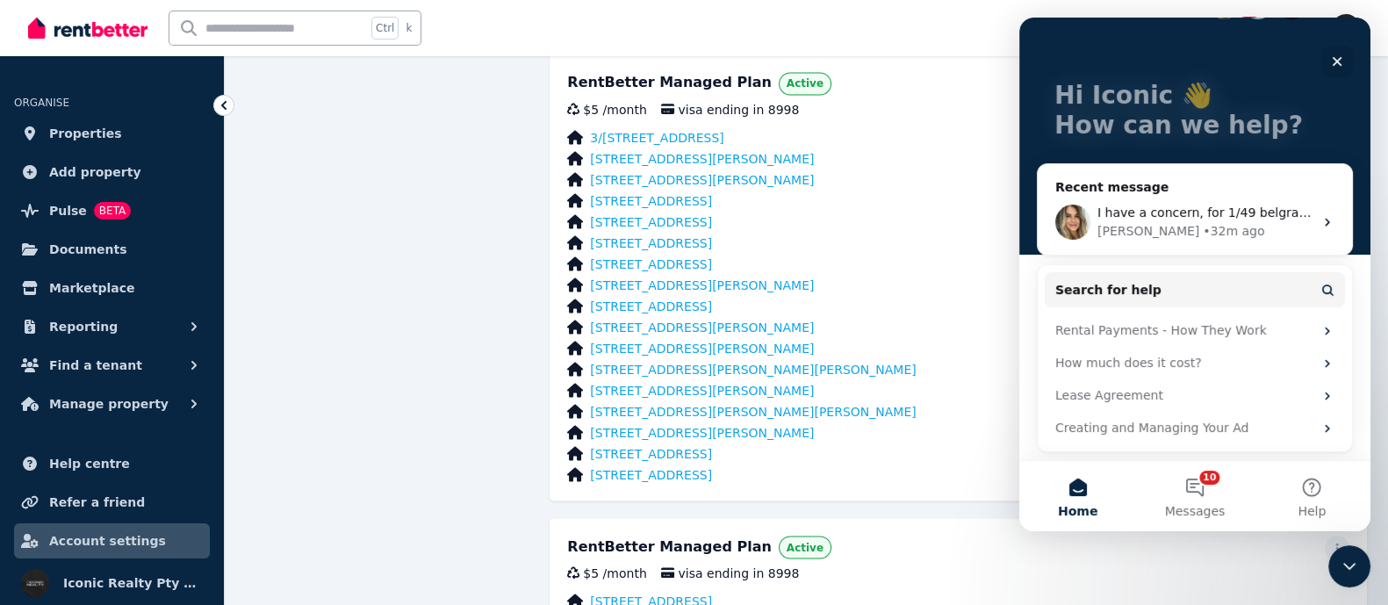
click at [1077, 480] on button "Home" at bounding box center [1077, 496] width 117 height 70
click at [1303, 497] on button "Help" at bounding box center [1312, 496] width 117 height 70
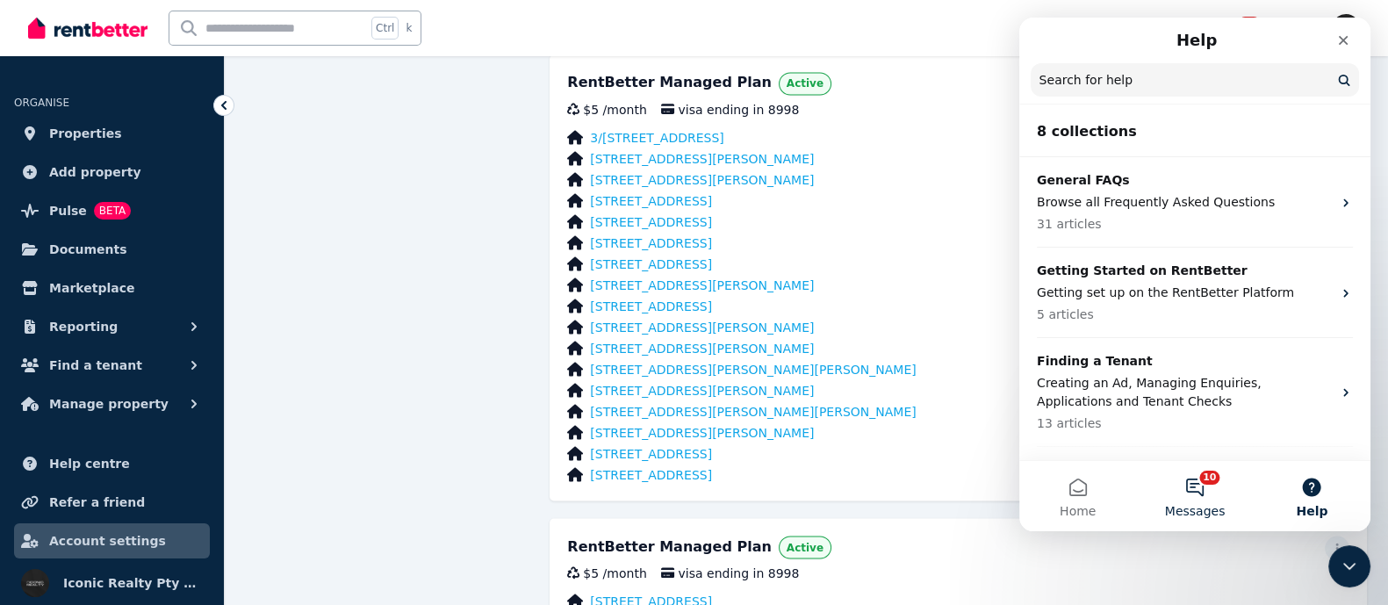
drag, startPoint x: 1169, startPoint y: 483, endPoint x: 1177, endPoint y: 486, distance: 9.2
click at [1176, 485] on button "10 Messages" at bounding box center [1194, 496] width 117 height 70
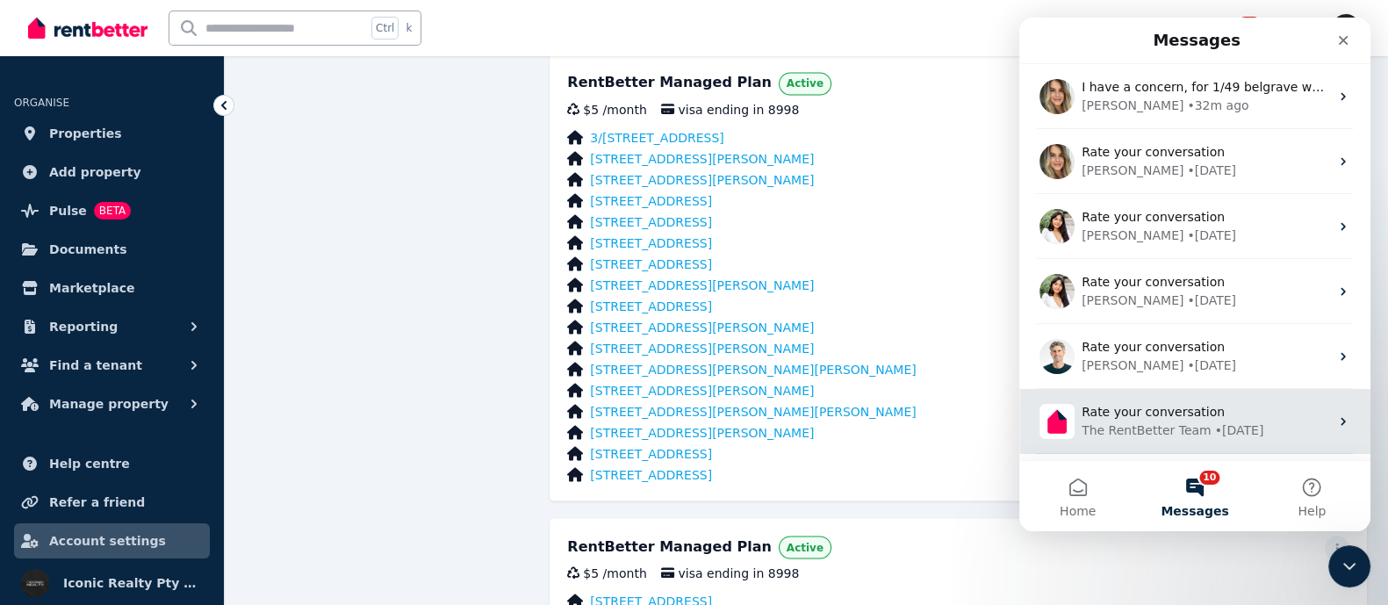
click at [1146, 426] on div "The RentBetter Team" at bounding box center [1147, 430] width 130 height 18
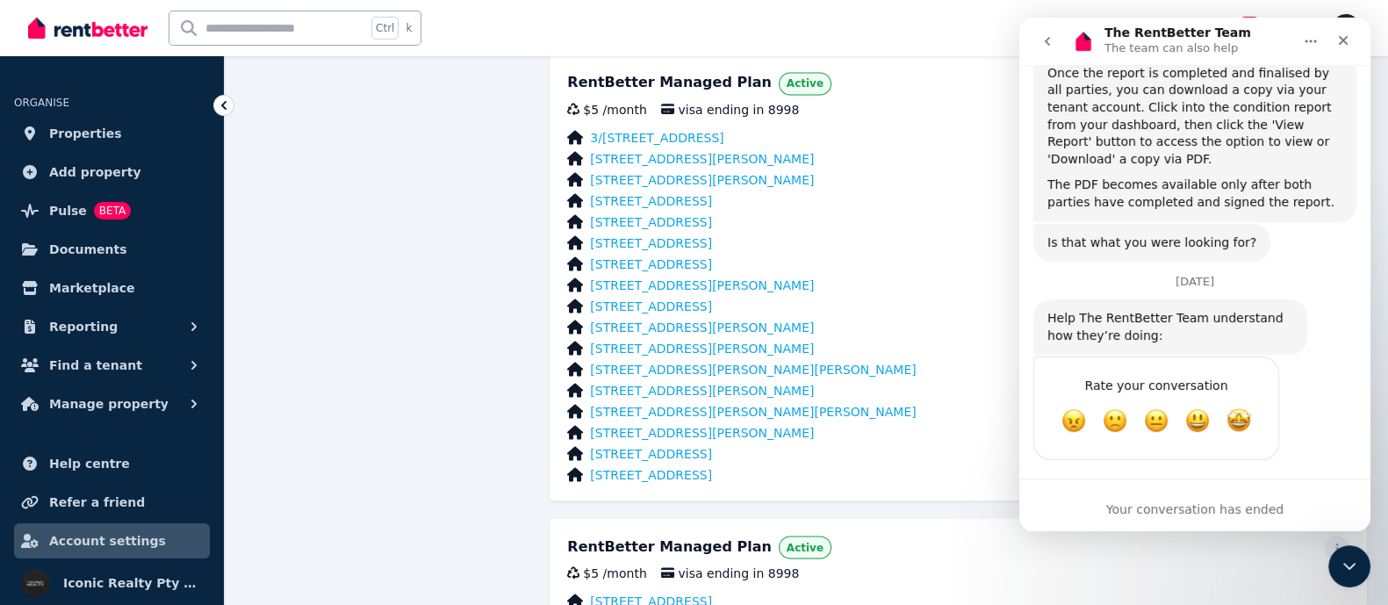
scroll to position [601, 0]
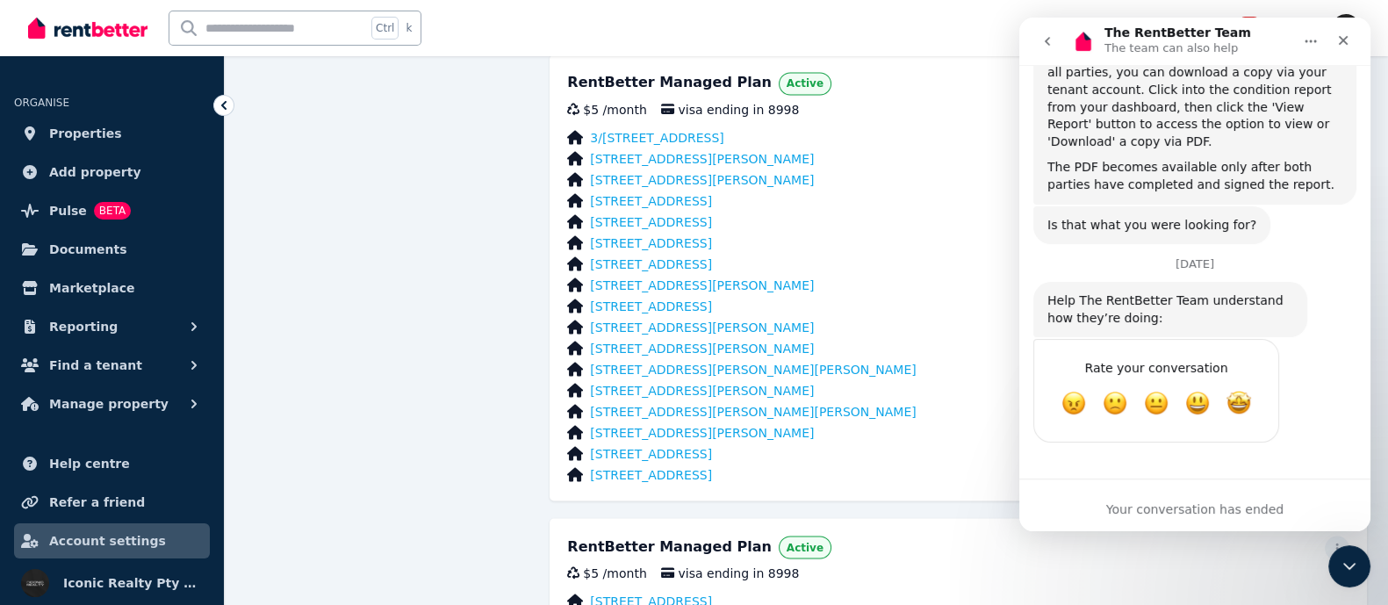
click at [1042, 42] on icon "go back" at bounding box center [1048, 41] width 14 height 14
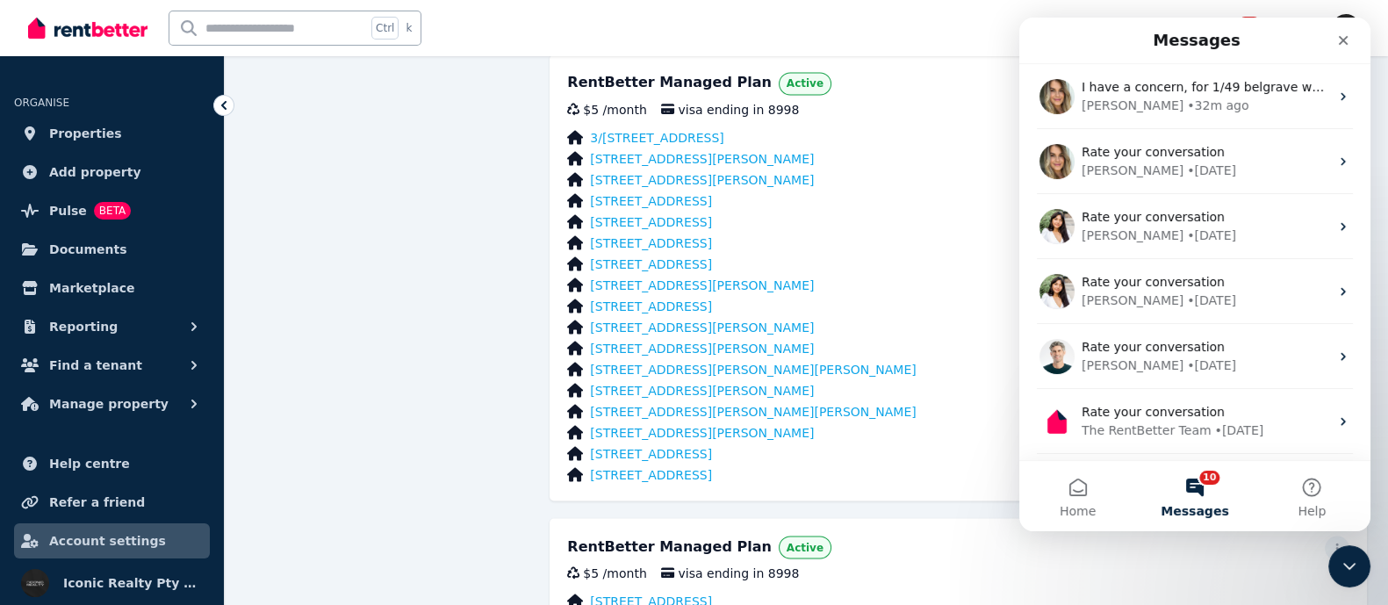
scroll to position [0, 0]
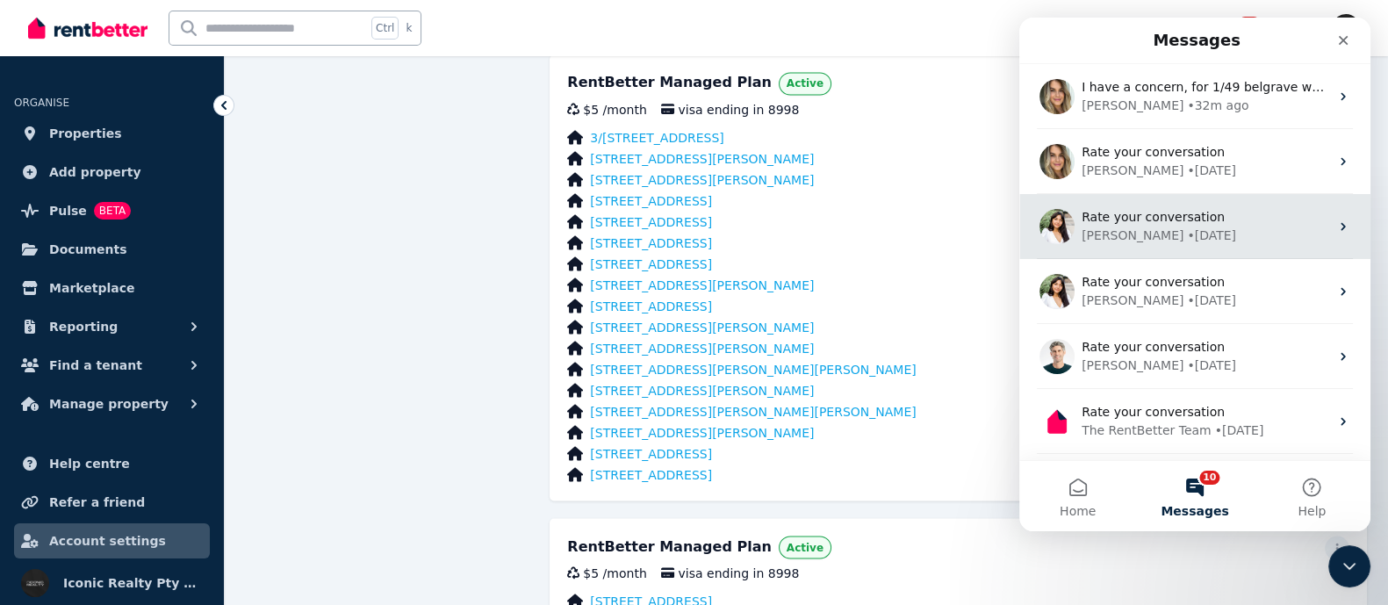
click at [1122, 230] on div "[PERSON_NAME]" at bounding box center [1133, 236] width 102 height 18
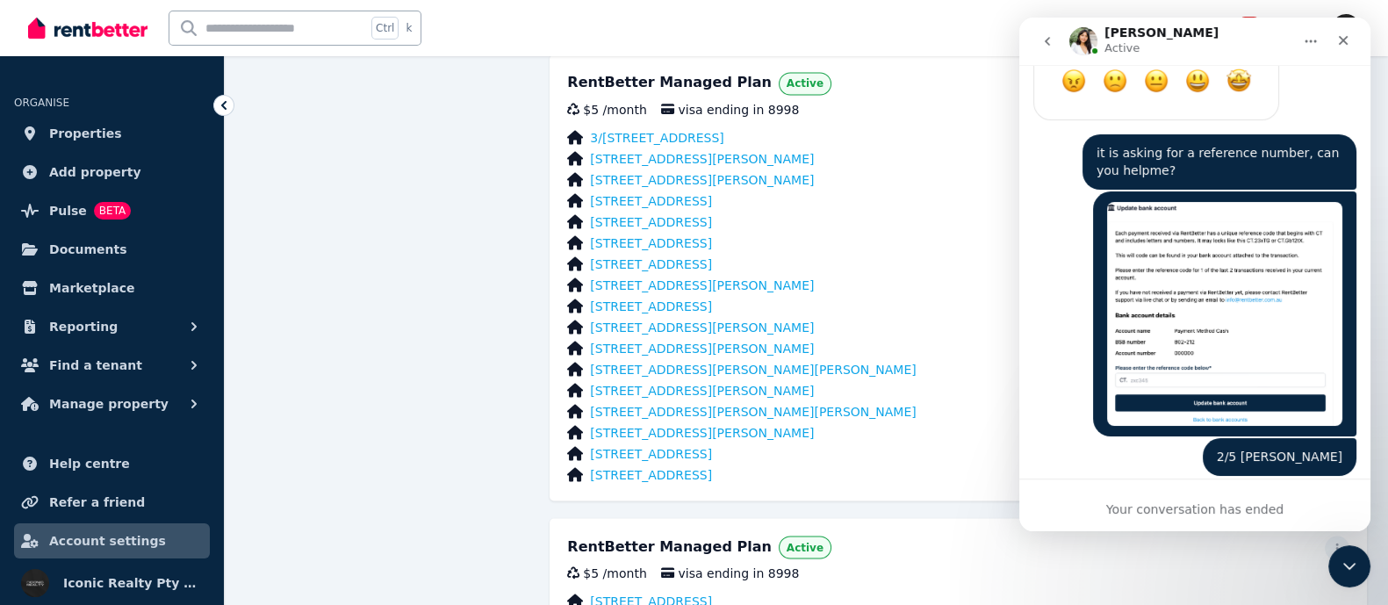
scroll to position [7058, 0]
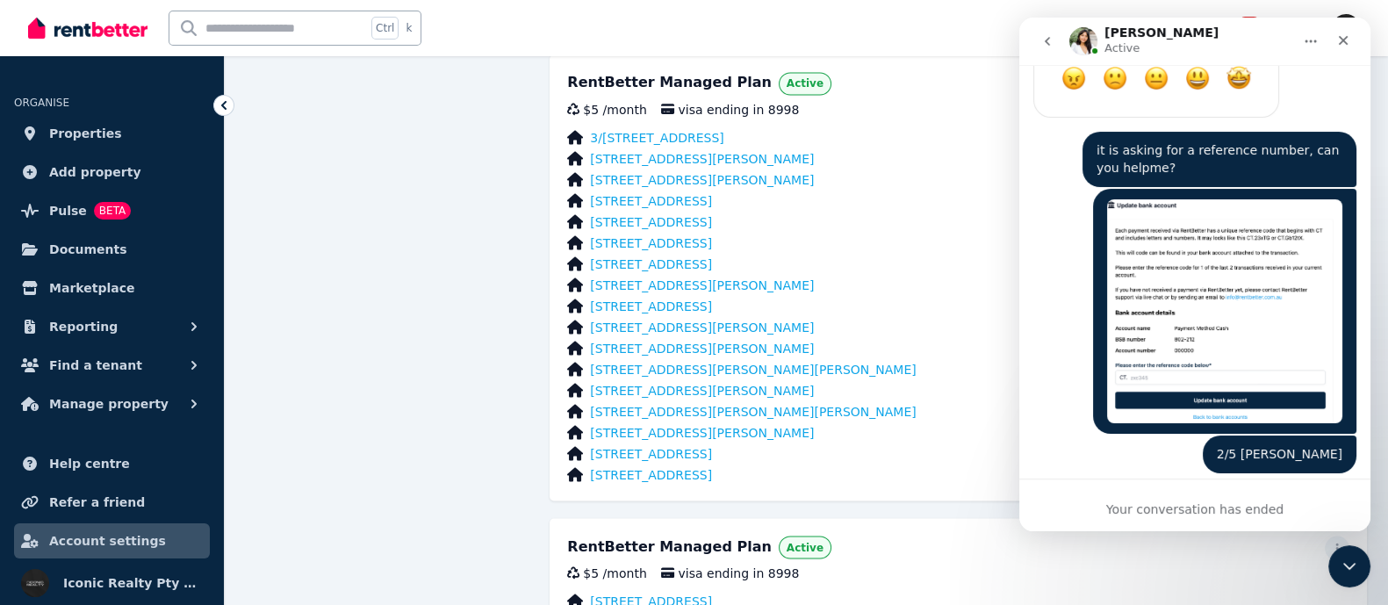
click at [1336, 512] on div "Your conversation has ended" at bounding box center [1194, 509] width 351 height 18
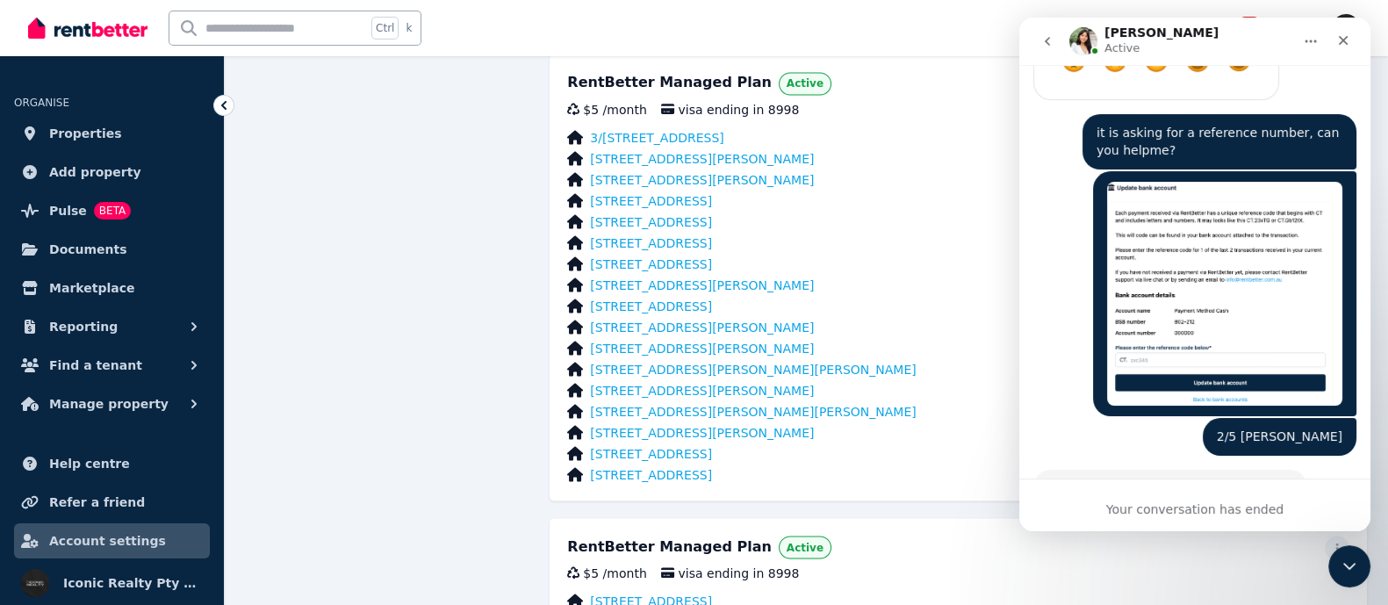
click at [1168, 511] on div "Your conversation has ended" at bounding box center [1194, 509] width 351 height 18
click at [1048, 37] on icon "go back" at bounding box center [1048, 41] width 14 height 14
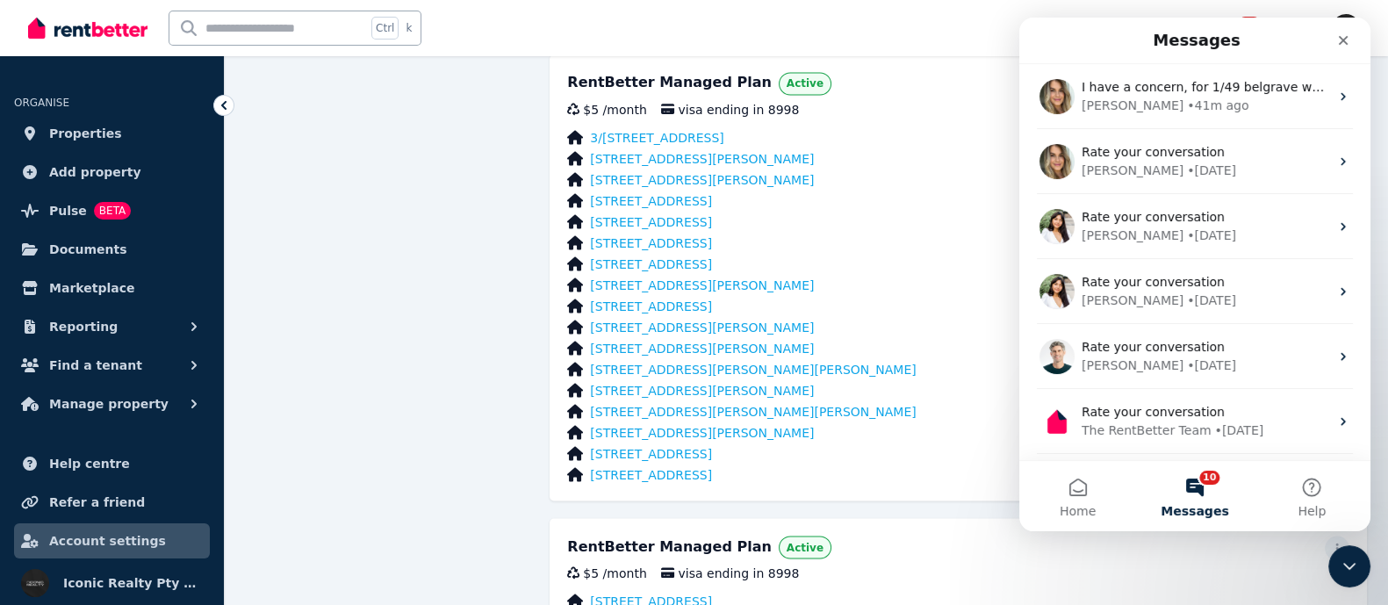
scroll to position [0, 0]
click at [1106, 511] on button "Home" at bounding box center [1077, 496] width 117 height 70
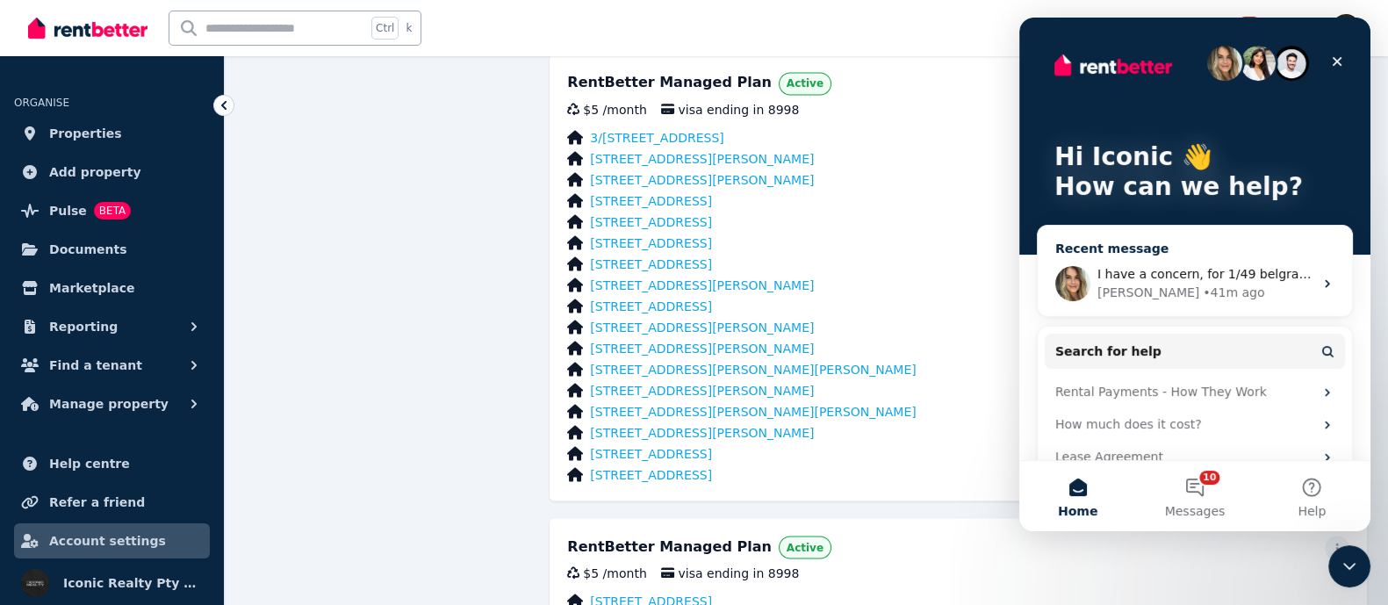
click at [1112, 291] on div "[PERSON_NAME]" at bounding box center [1149, 293] width 102 height 18
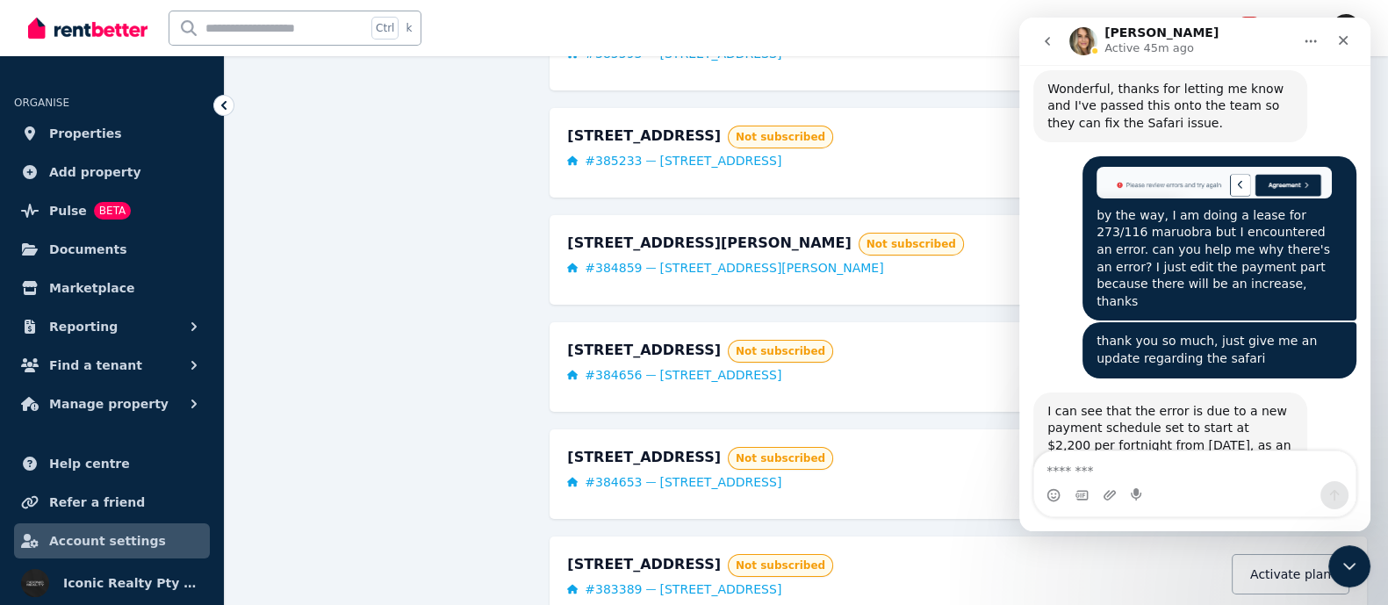
scroll to position [7459, 0]
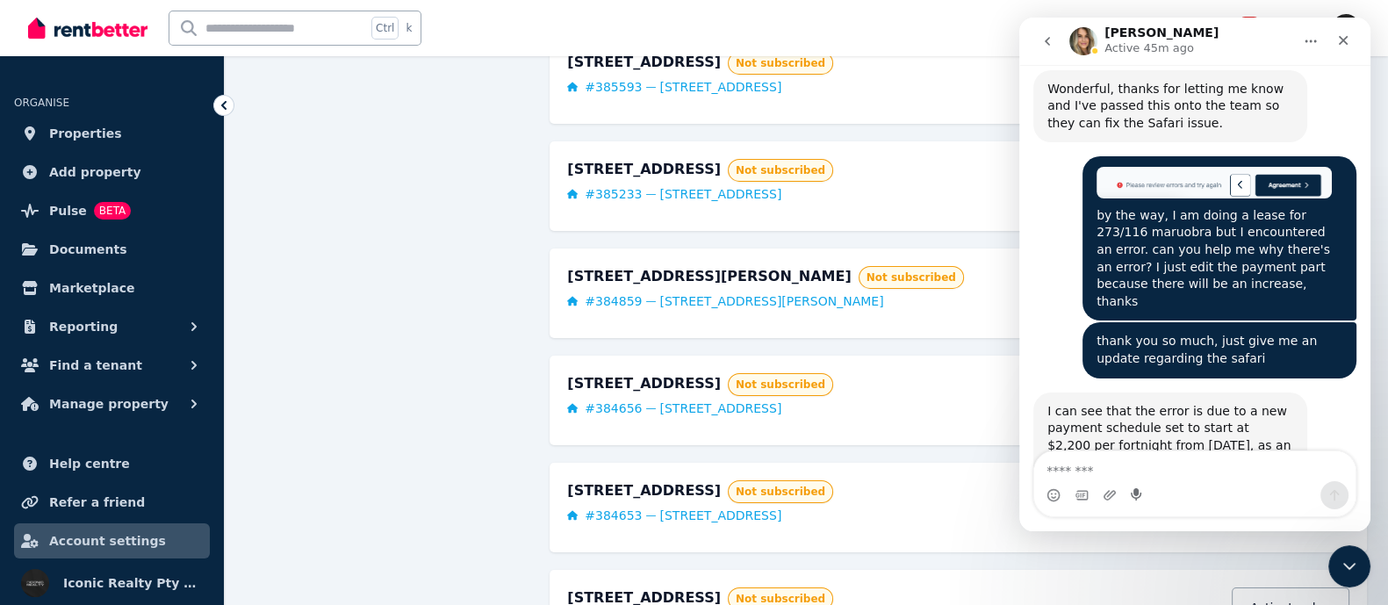
drag, startPoint x: 1110, startPoint y: 456, endPoint x: 1134, endPoint y: 500, distance: 50.3
click at [1134, 500] on div "Intercom messenger" at bounding box center [1194, 483] width 321 height 65
type textarea "********"
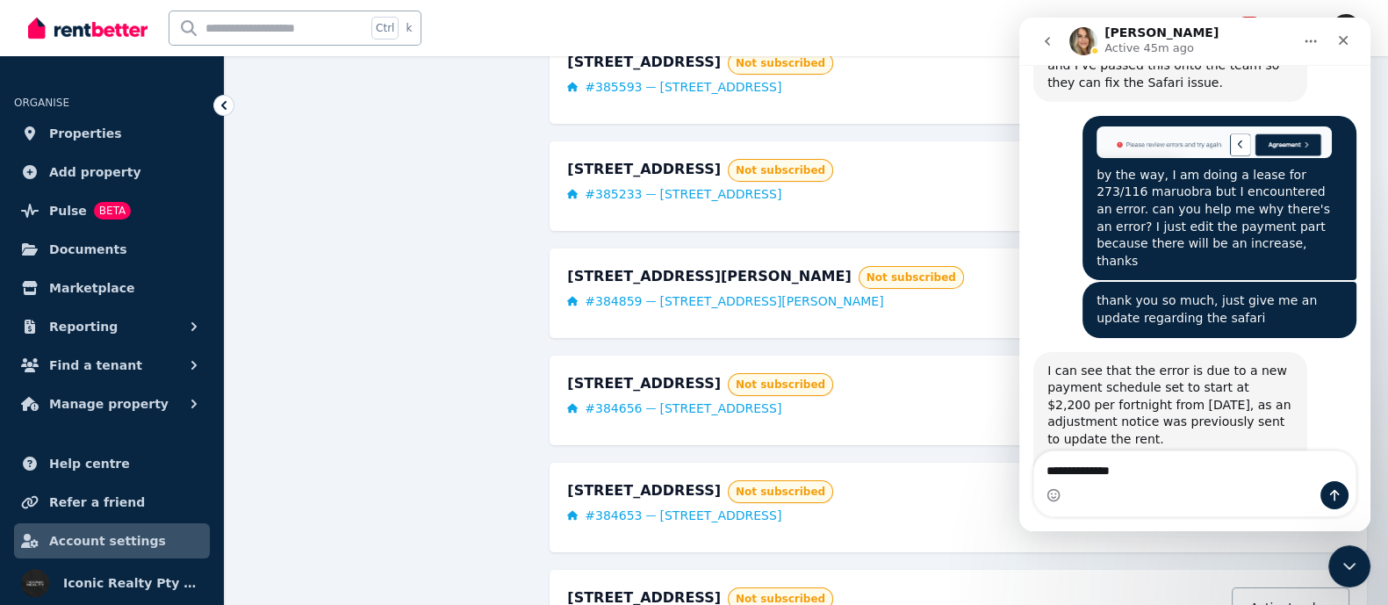
type textarea "**********"
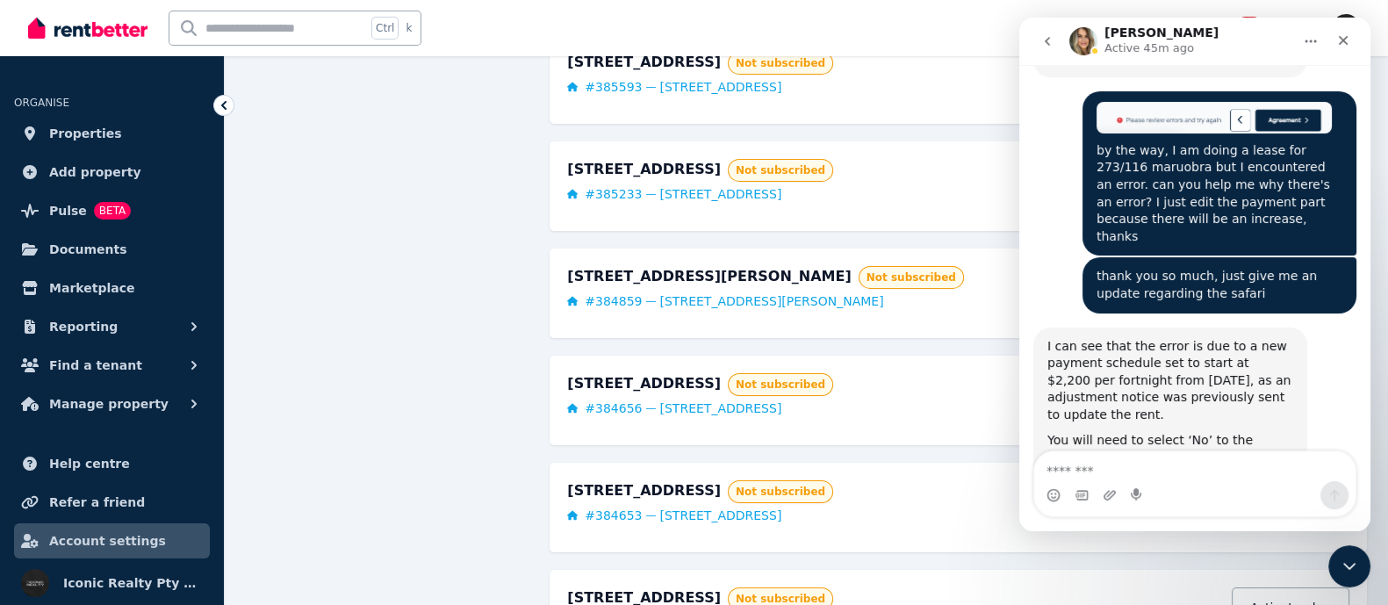
scroll to position [20209, 0]
